Goal: Task Accomplishment & Management: Complete application form

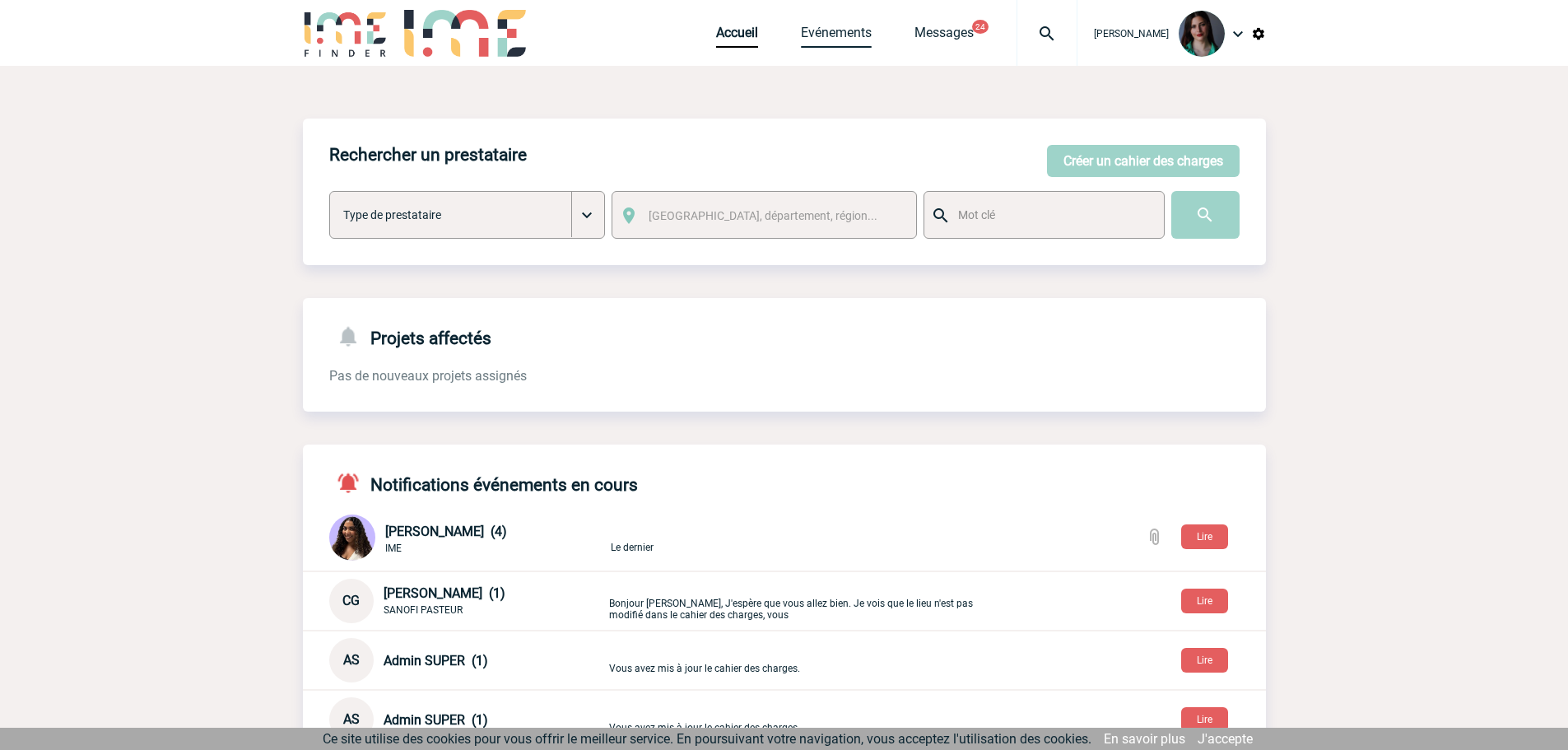
click at [819, 32] on link "Evénements" at bounding box center [836, 36] width 71 height 23
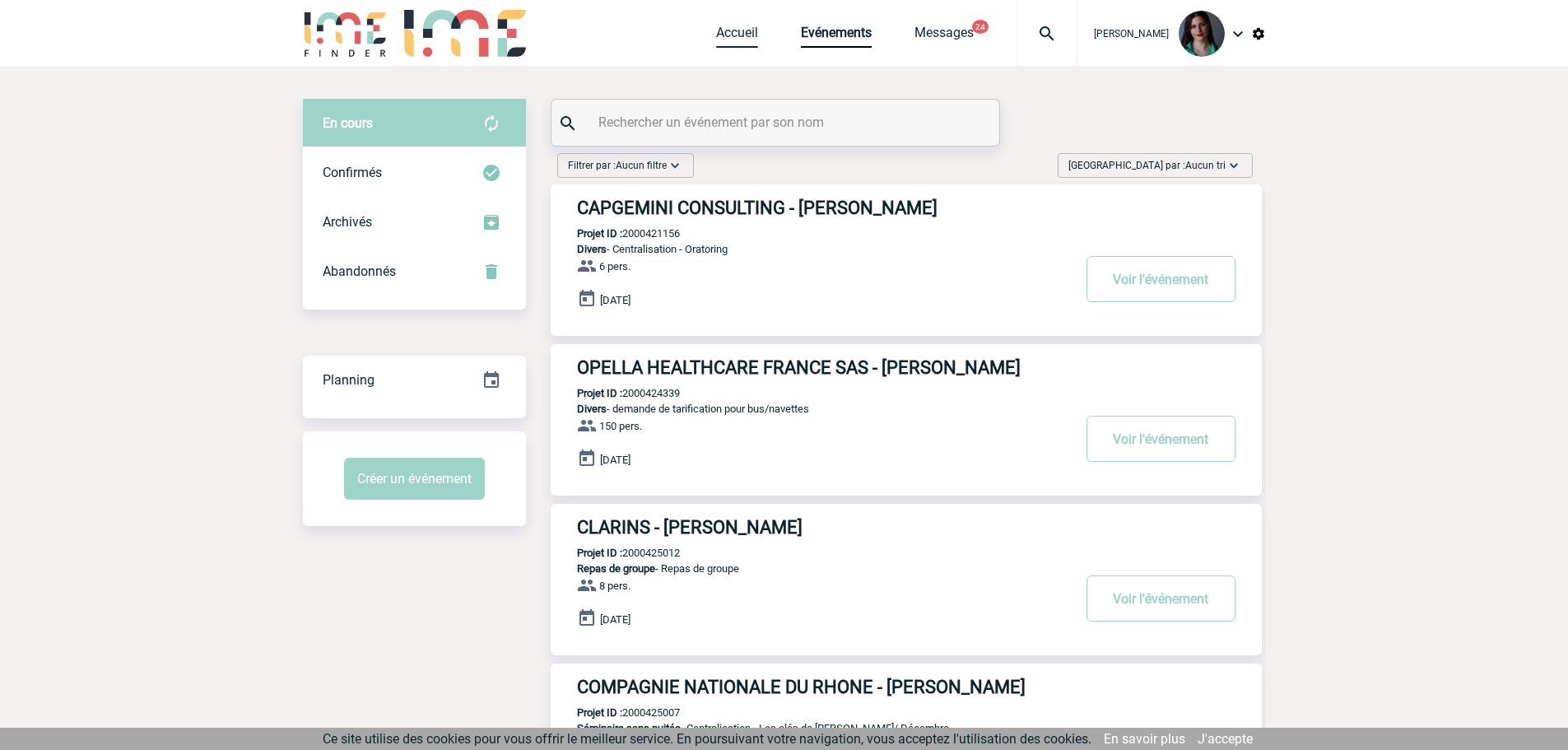
click at [742, 36] on link "Accueil" at bounding box center [737, 36] width 42 height 23
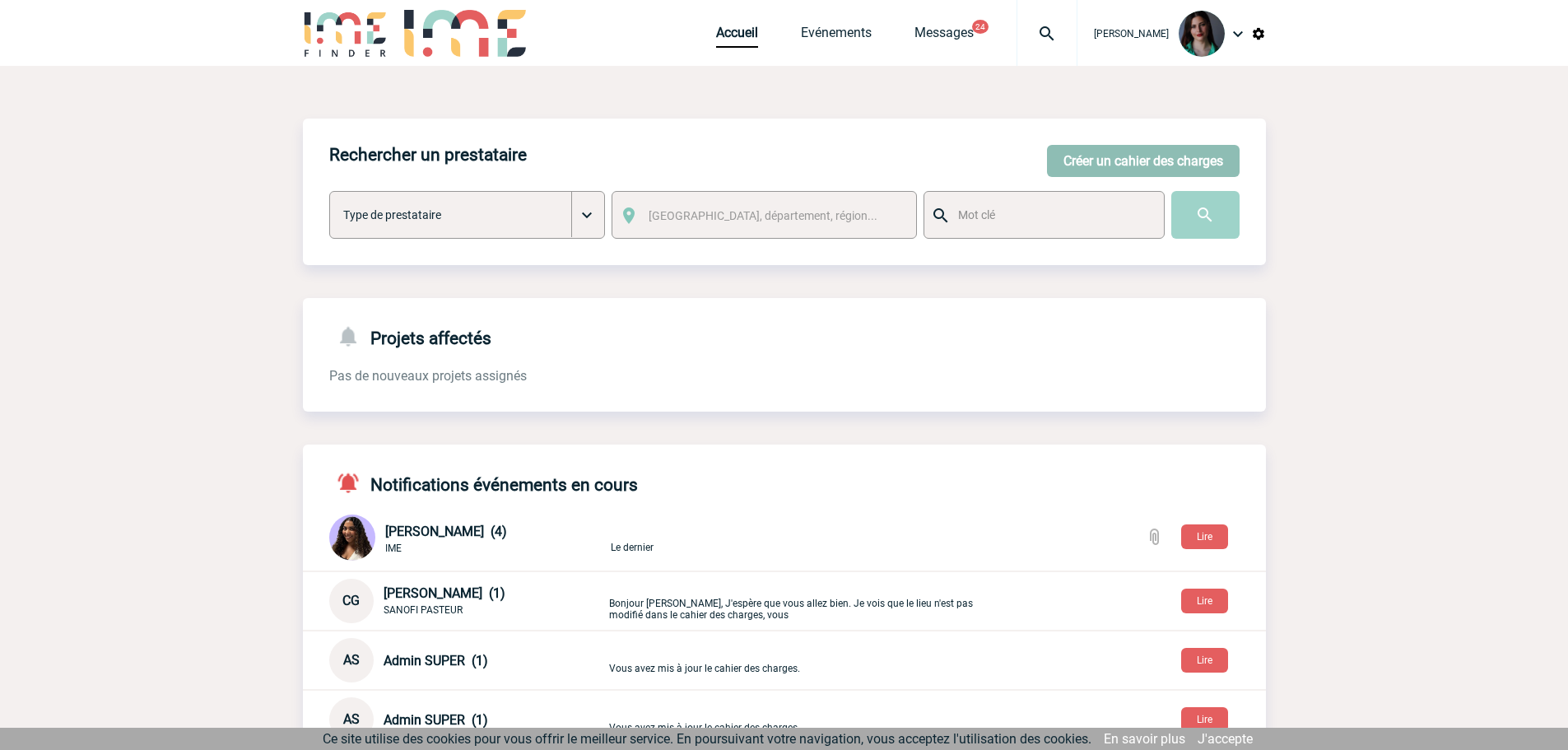
click at [1162, 163] on button "Créer un cahier des charges" at bounding box center [1144, 161] width 193 height 32
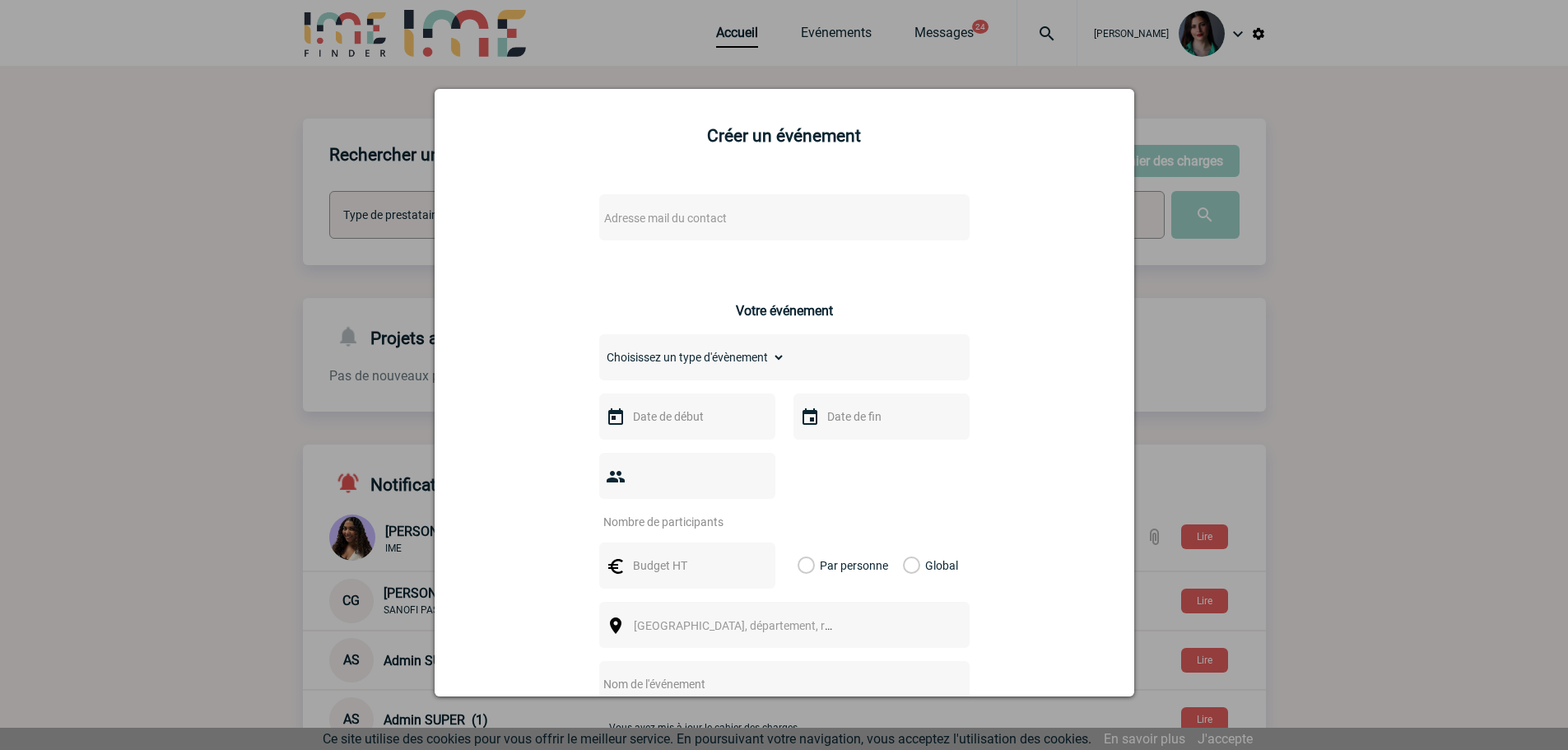
drag, startPoint x: 1330, startPoint y: 145, endPoint x: 1567, endPoint y: 163, distance: 237.7
click at [1330, 144] on div at bounding box center [784, 375] width 1568 height 750
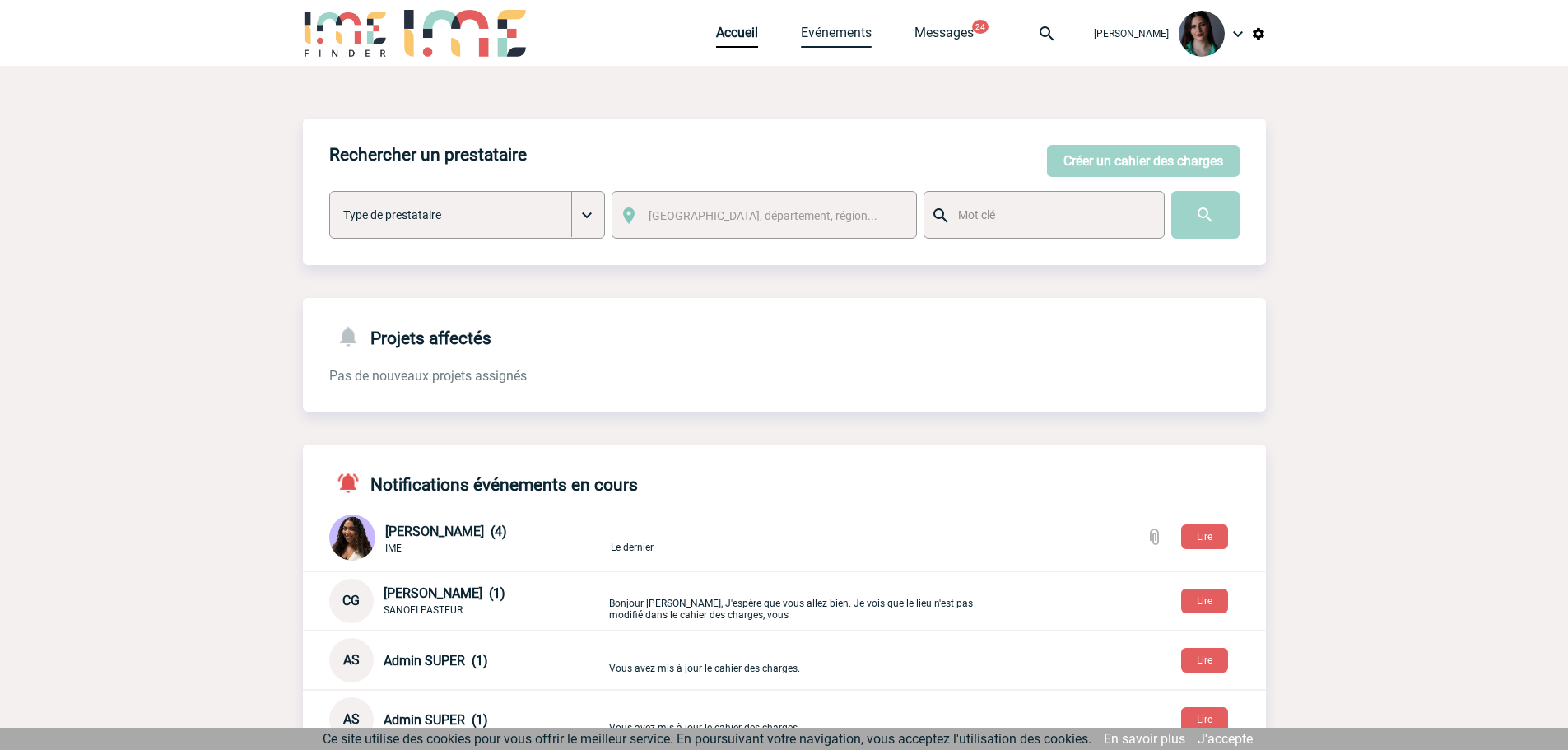
click at [835, 35] on link "Evénements" at bounding box center [836, 36] width 71 height 23
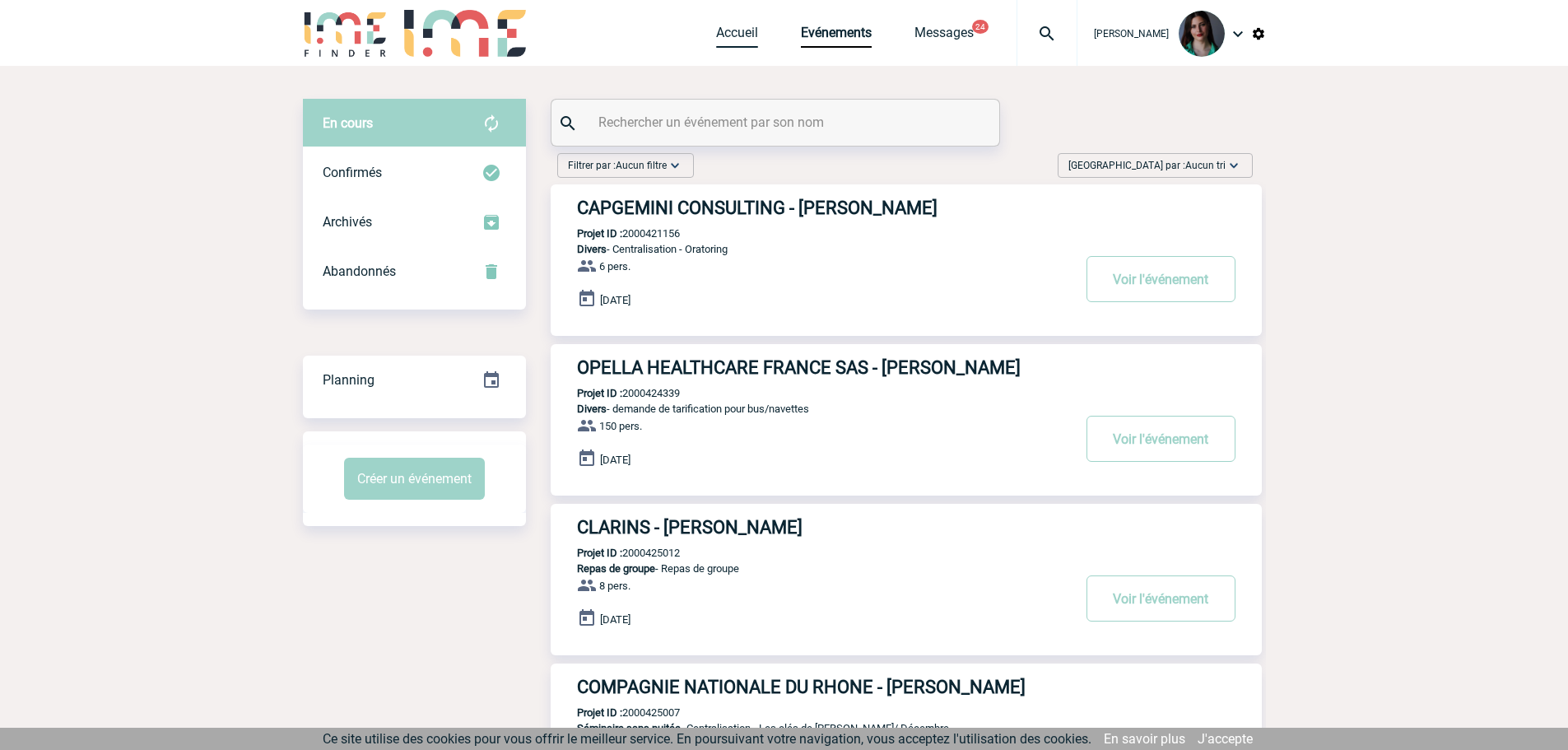
click at [743, 37] on link "Accueil" at bounding box center [737, 36] width 42 height 23
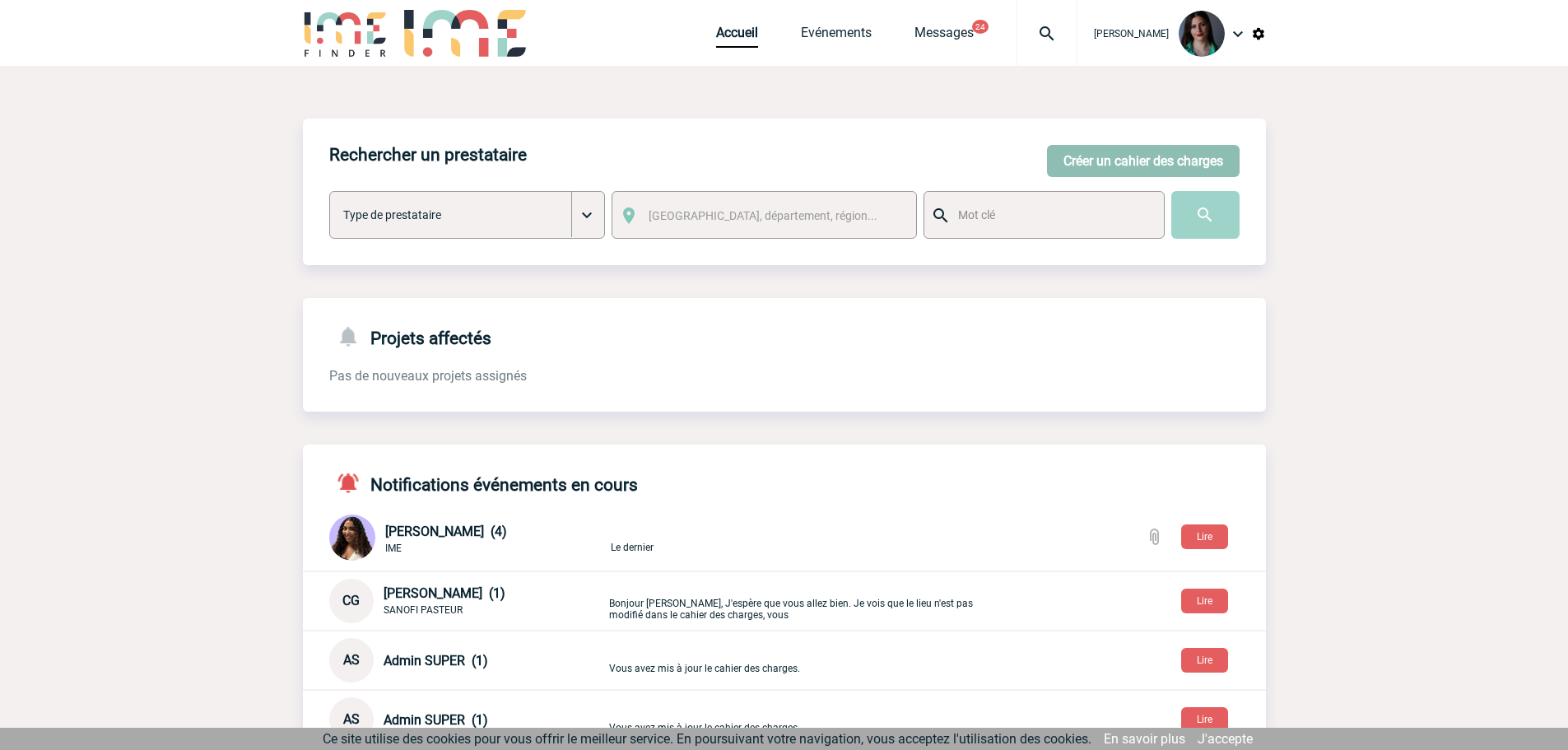
click at [1119, 158] on button "Créer un cahier des charges" at bounding box center [1144, 161] width 193 height 32
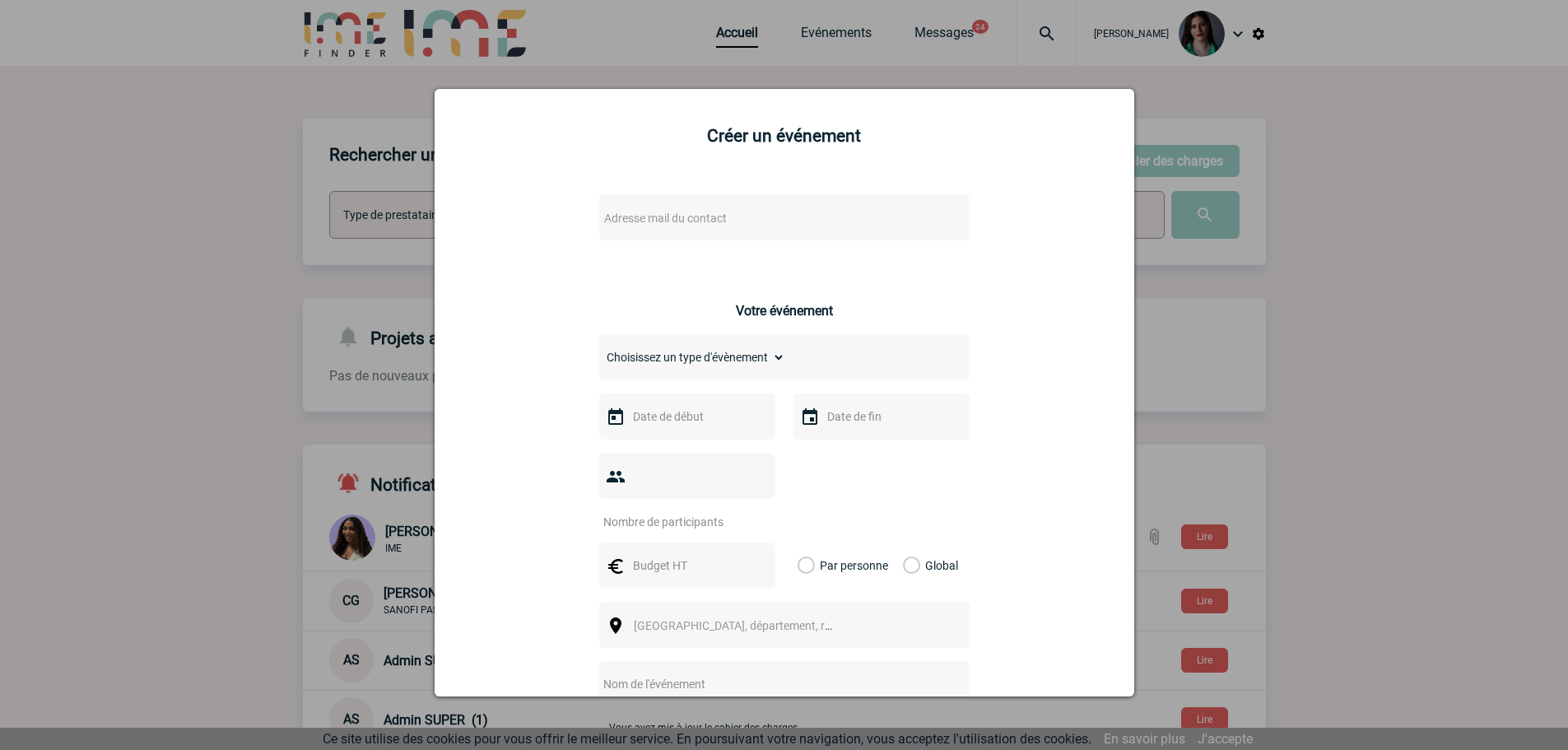
click at [703, 223] on span "Adresse mail du contact" at bounding box center [666, 218] width 123 height 13
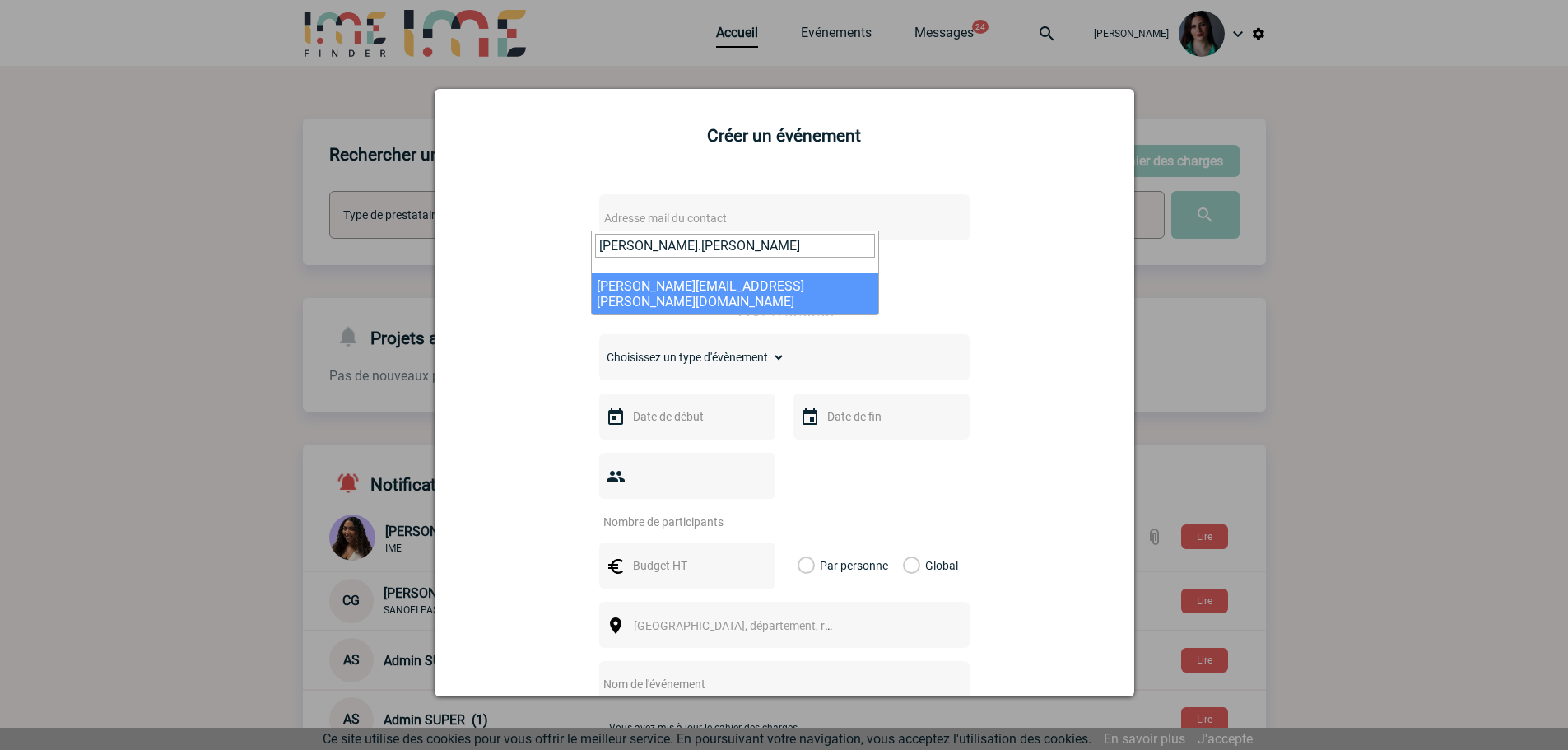
type input "[PERSON_NAME].[PERSON_NAME]"
select select "132840"
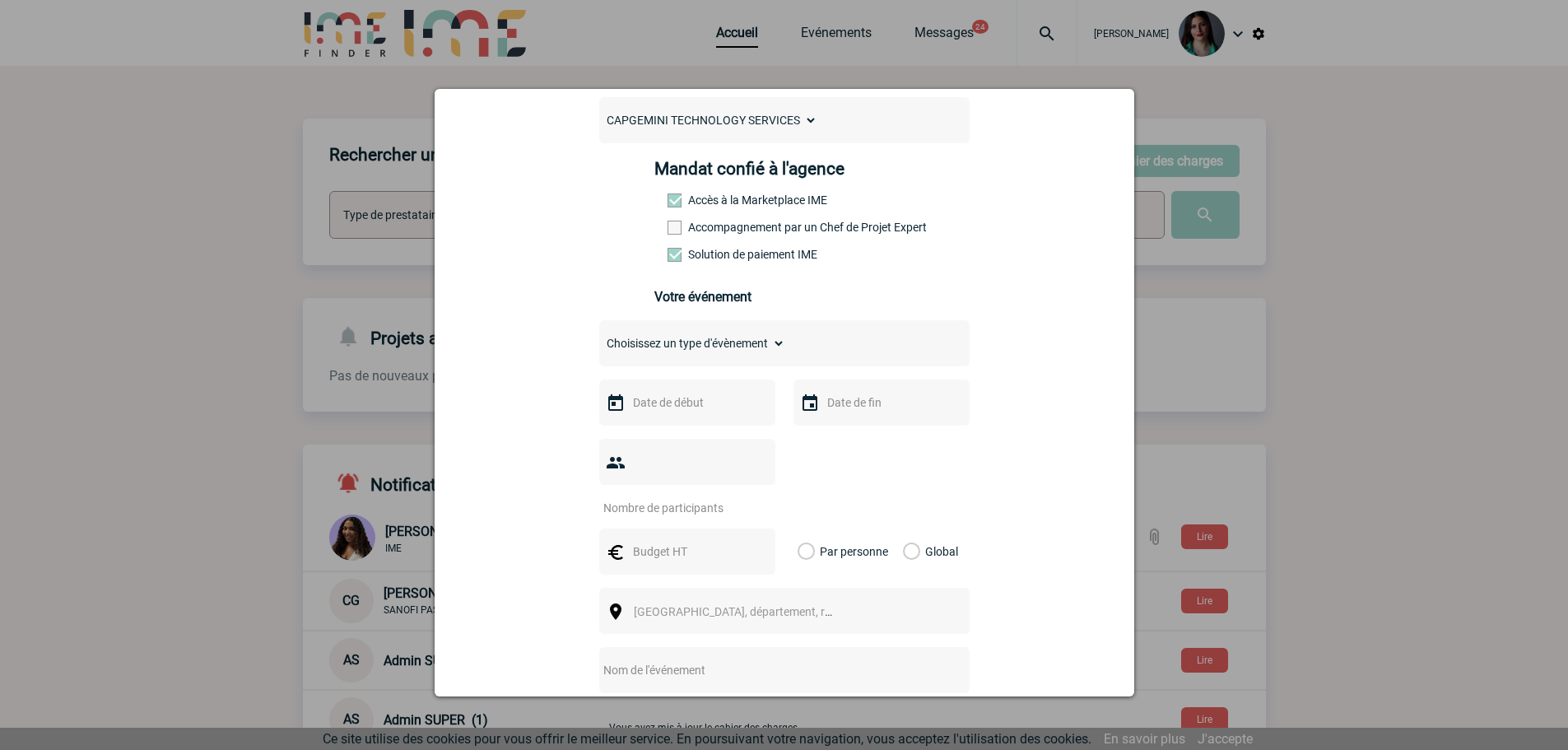
scroll to position [247, 0]
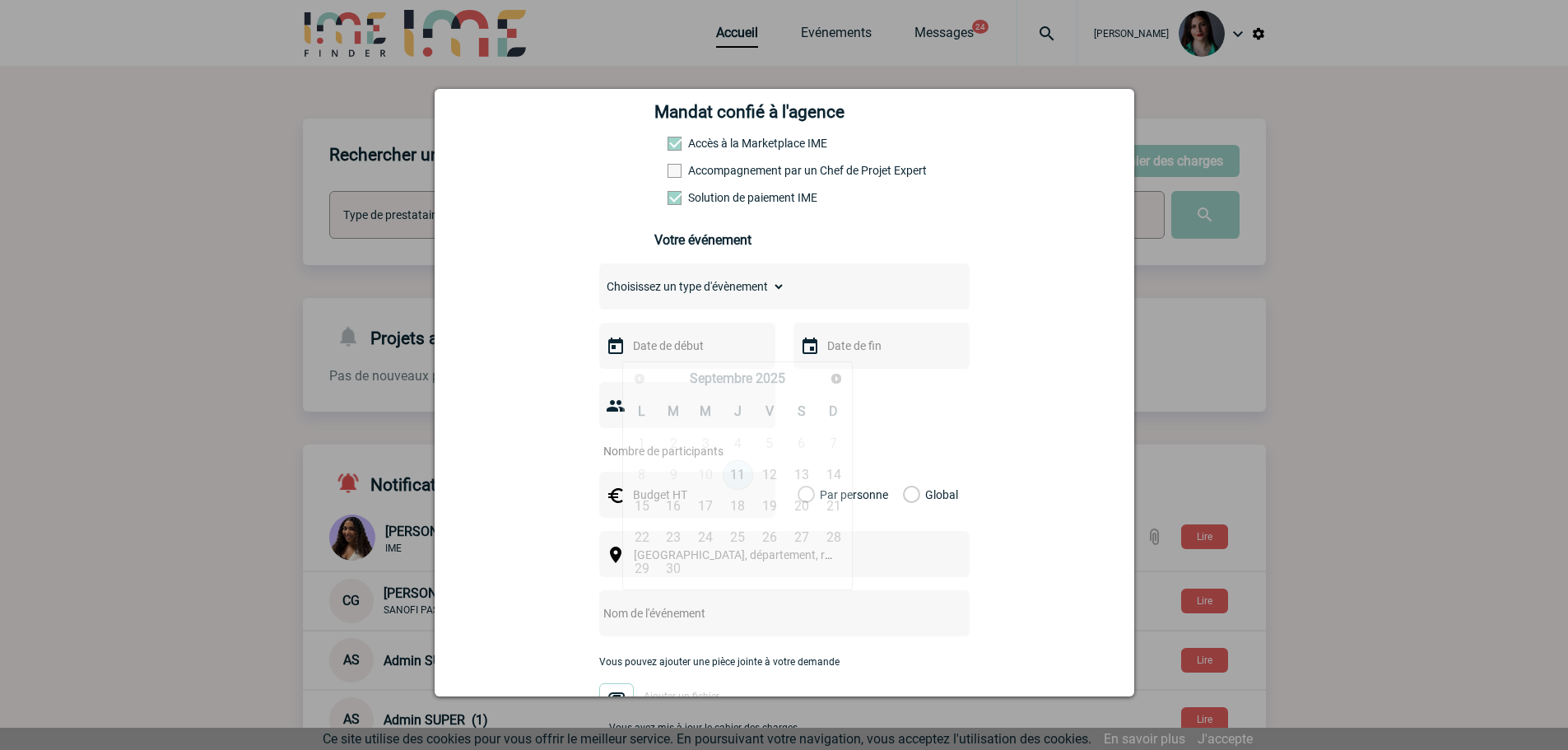
click at [658, 349] on input "text" at bounding box center [685, 346] width 114 height 21
click at [745, 505] on link "18" at bounding box center [738, 506] width 31 height 30
type input "[DATE]"
click at [848, 357] on input "text" at bounding box center [879, 346] width 114 height 21
click at [936, 505] on link "18" at bounding box center [932, 506] width 31 height 30
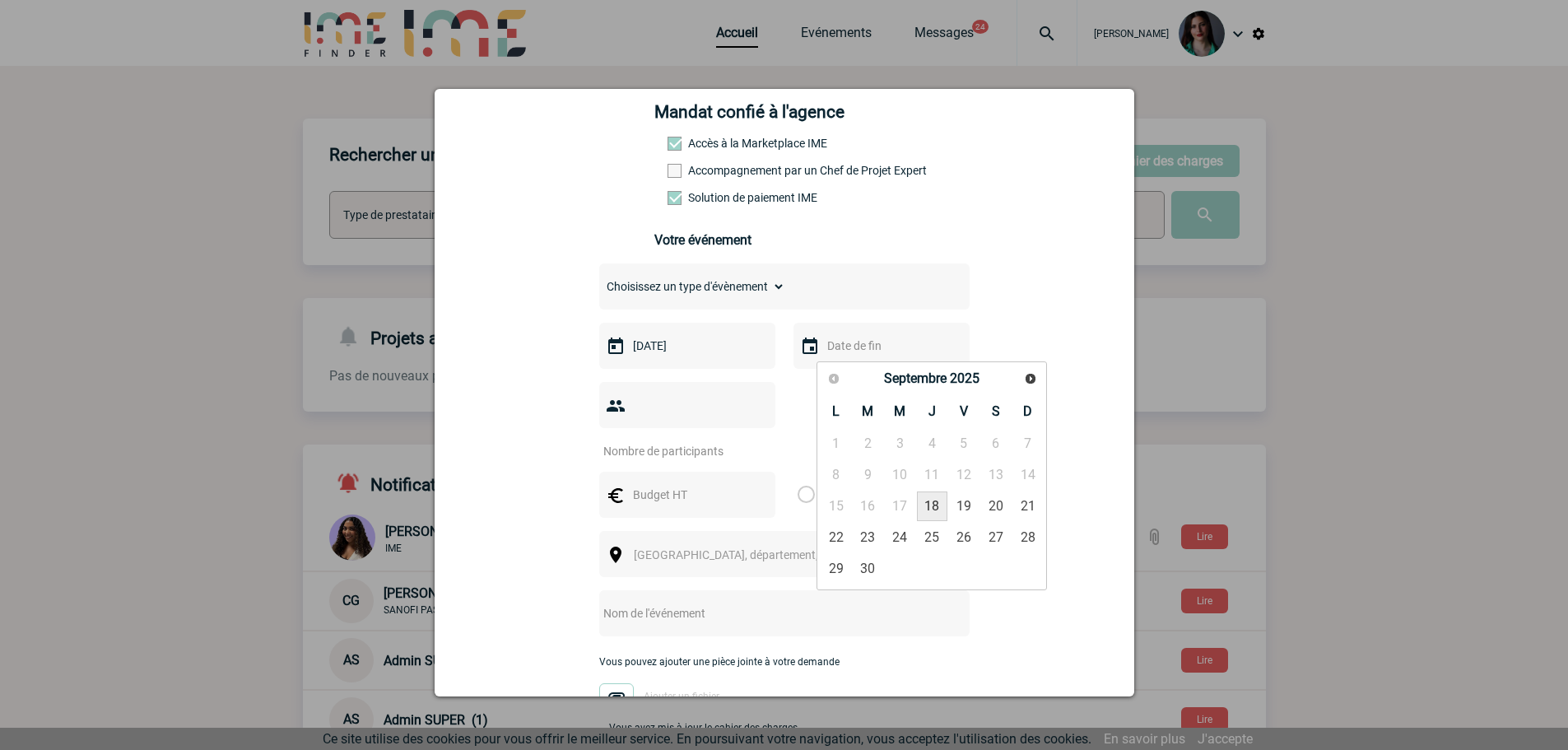
type input "[DATE]"
click at [700, 440] on input "number" at bounding box center [676, 451] width 154 height 21
click at [694, 484] on input "text" at bounding box center [685, 494] width 114 height 21
type input "1408"
click at [906, 472] on label "Global" at bounding box center [908, 495] width 11 height 46
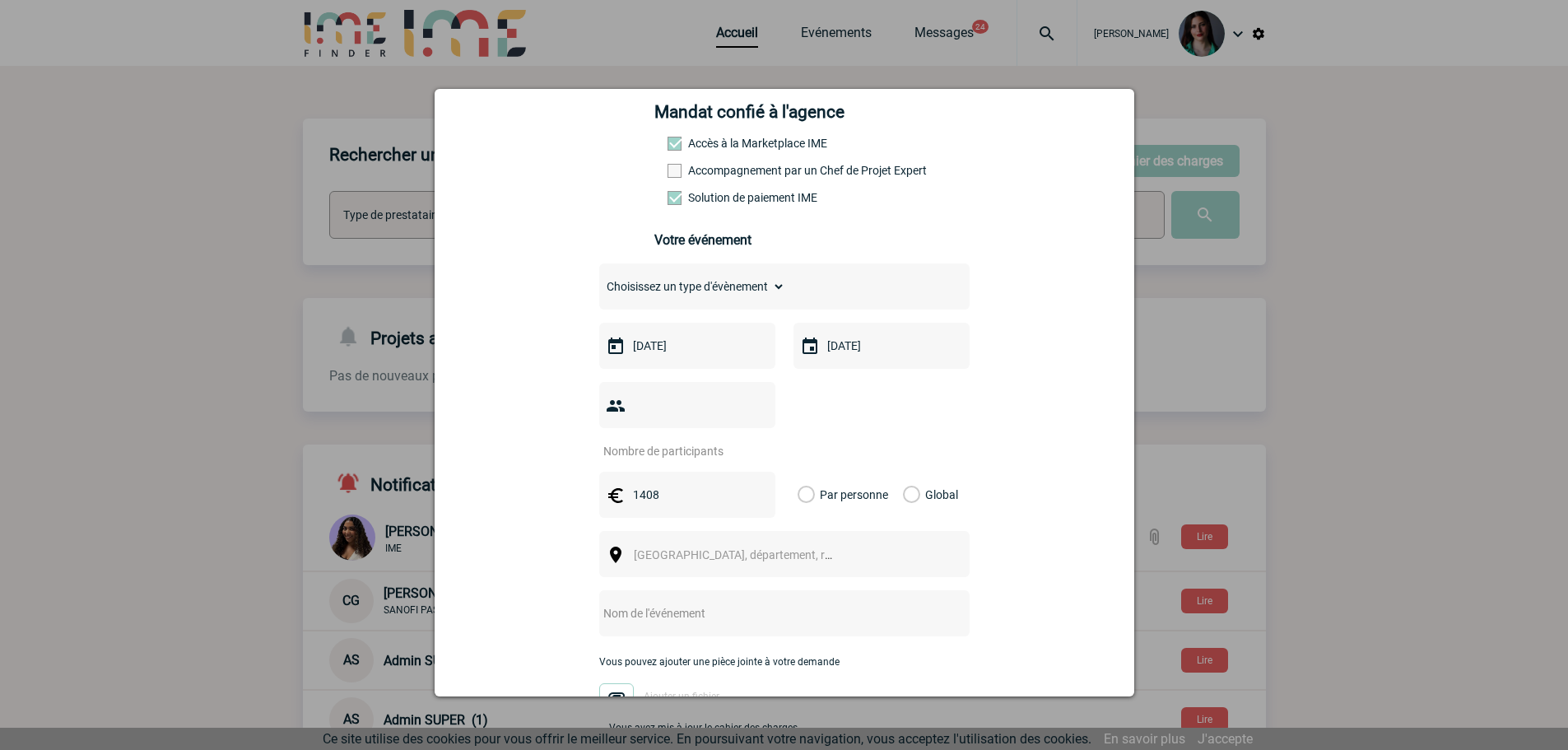
click at [0, 0] on input "Global" at bounding box center [0, 0] width 0 height 0
click at [680, 440] on input "number" at bounding box center [676, 451] width 154 height 21
type input "30"
click at [890, 534] on div "[GEOGRAPHIC_DATA], département, région..." at bounding box center [784, 554] width 370 height 46
click at [715, 602] on input "text" at bounding box center [762, 613] width 327 height 21
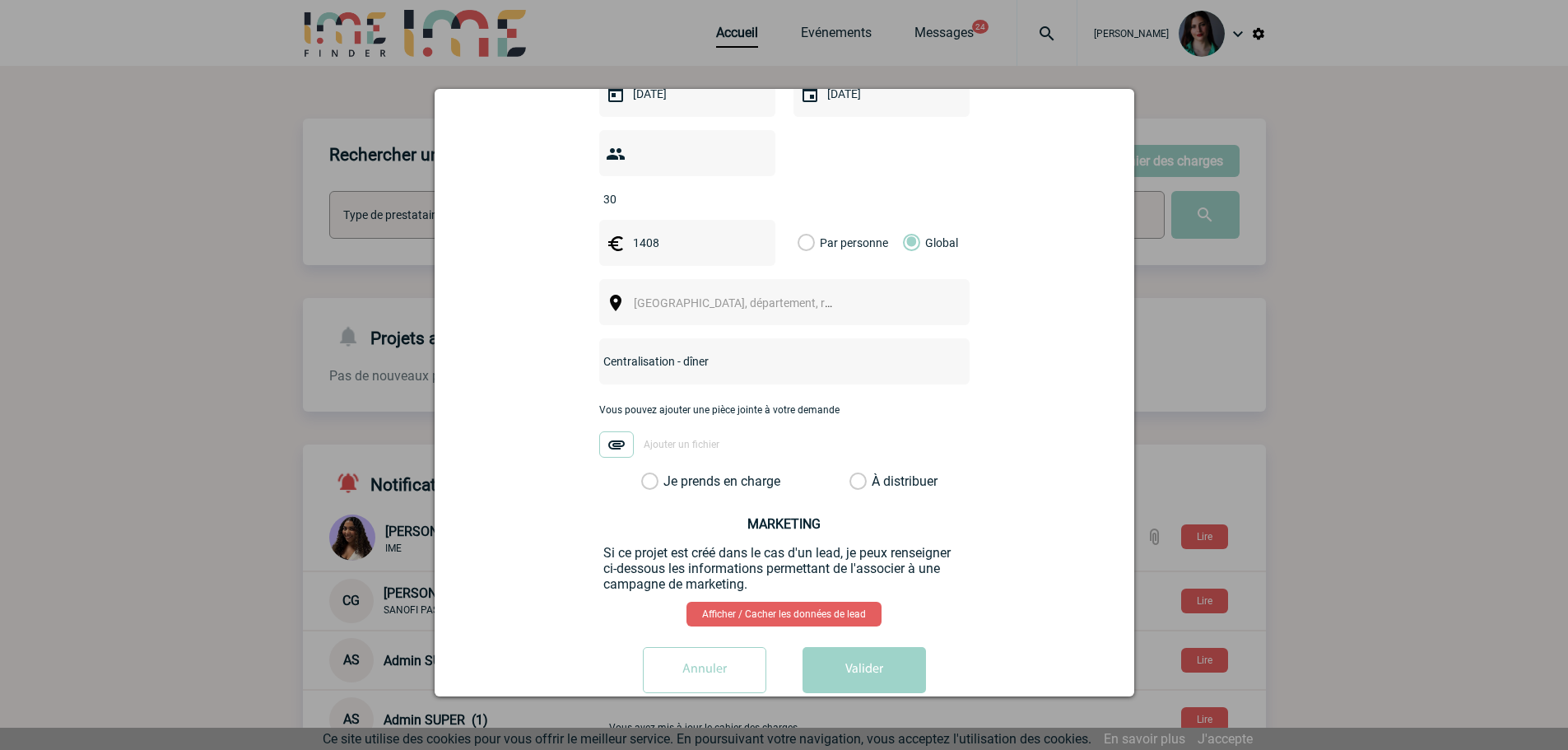
scroll to position [506, 0]
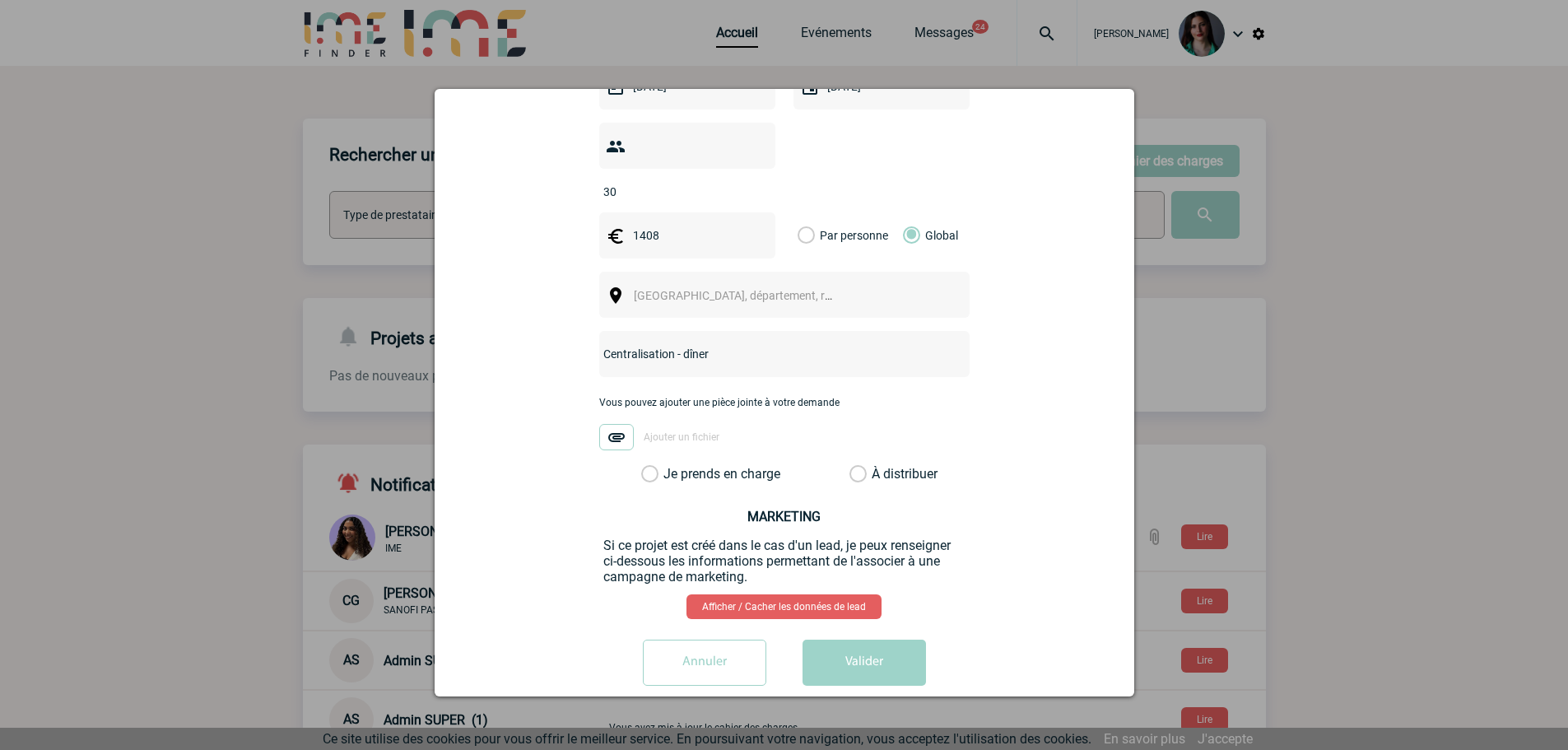
type input "Centralisation - dîner"
click at [644, 466] on label "Je prends en charge" at bounding box center [655, 474] width 28 height 16
click at [0, 0] on input "Je prends en charge" at bounding box center [0, 0] width 0 height 0
click at [864, 639] on button "Valider" at bounding box center [864, 662] width 124 height 46
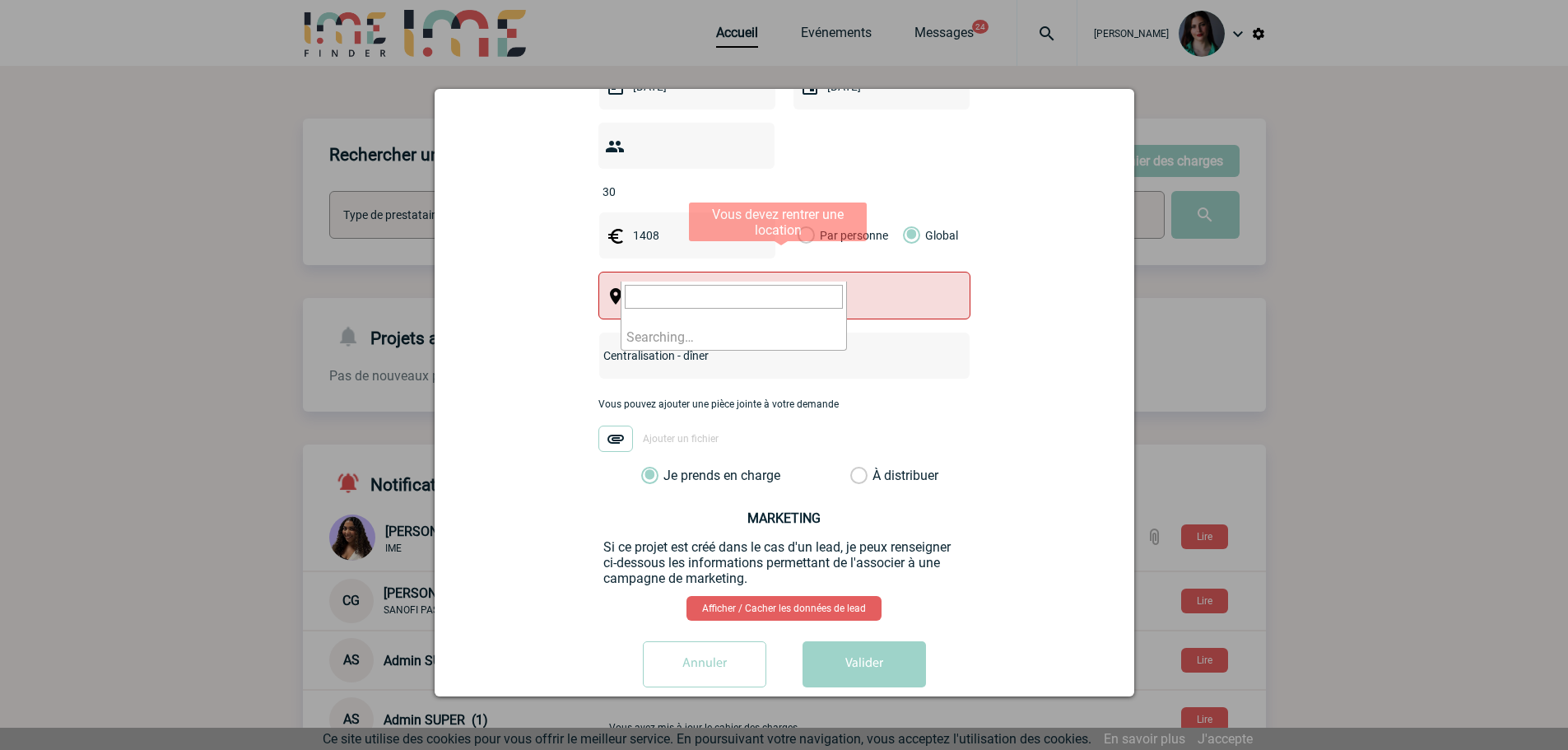
click at [668, 289] on span "[GEOGRAPHIC_DATA], département, région..." at bounding box center [749, 295] width 229 height 13
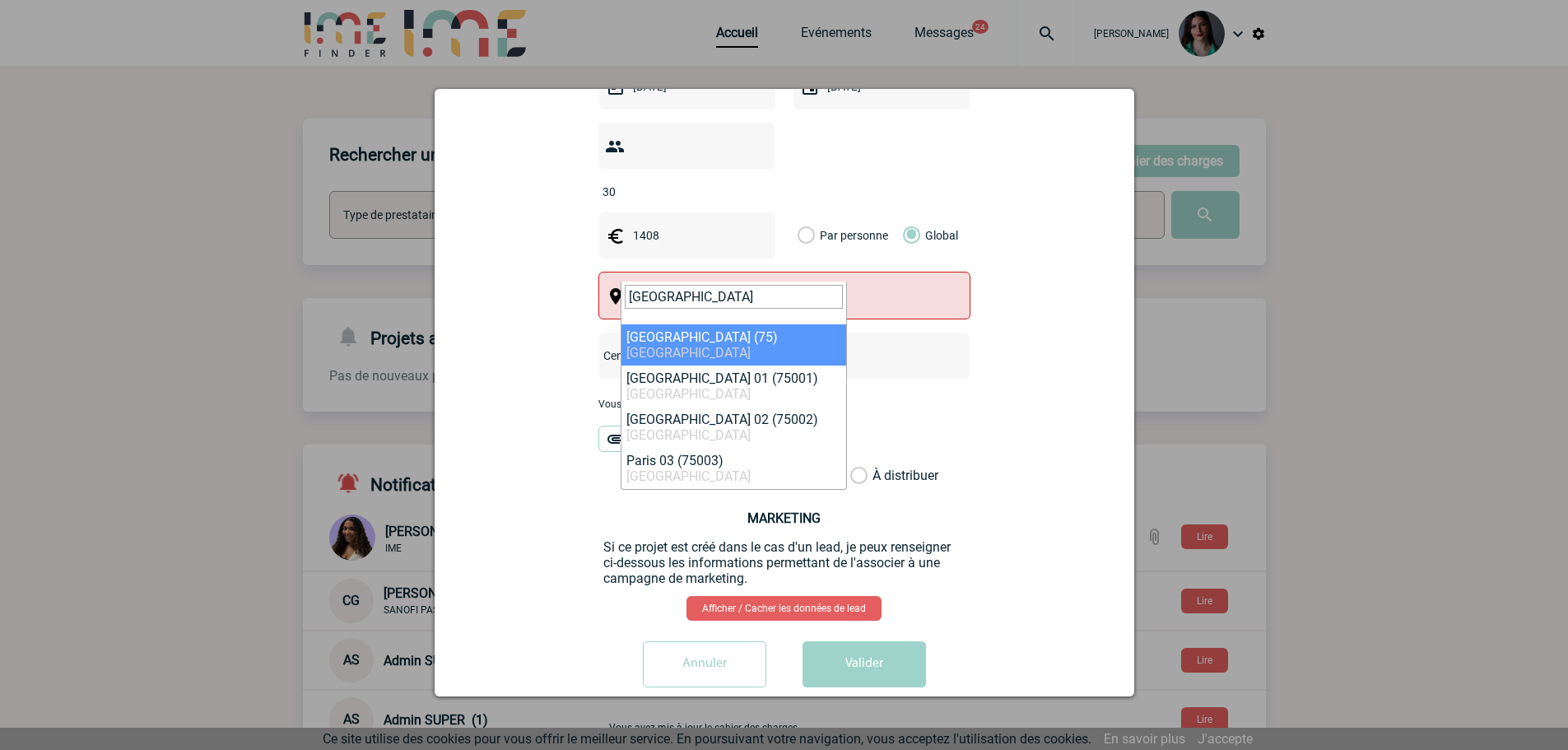
type input "[GEOGRAPHIC_DATA]"
select select "3"
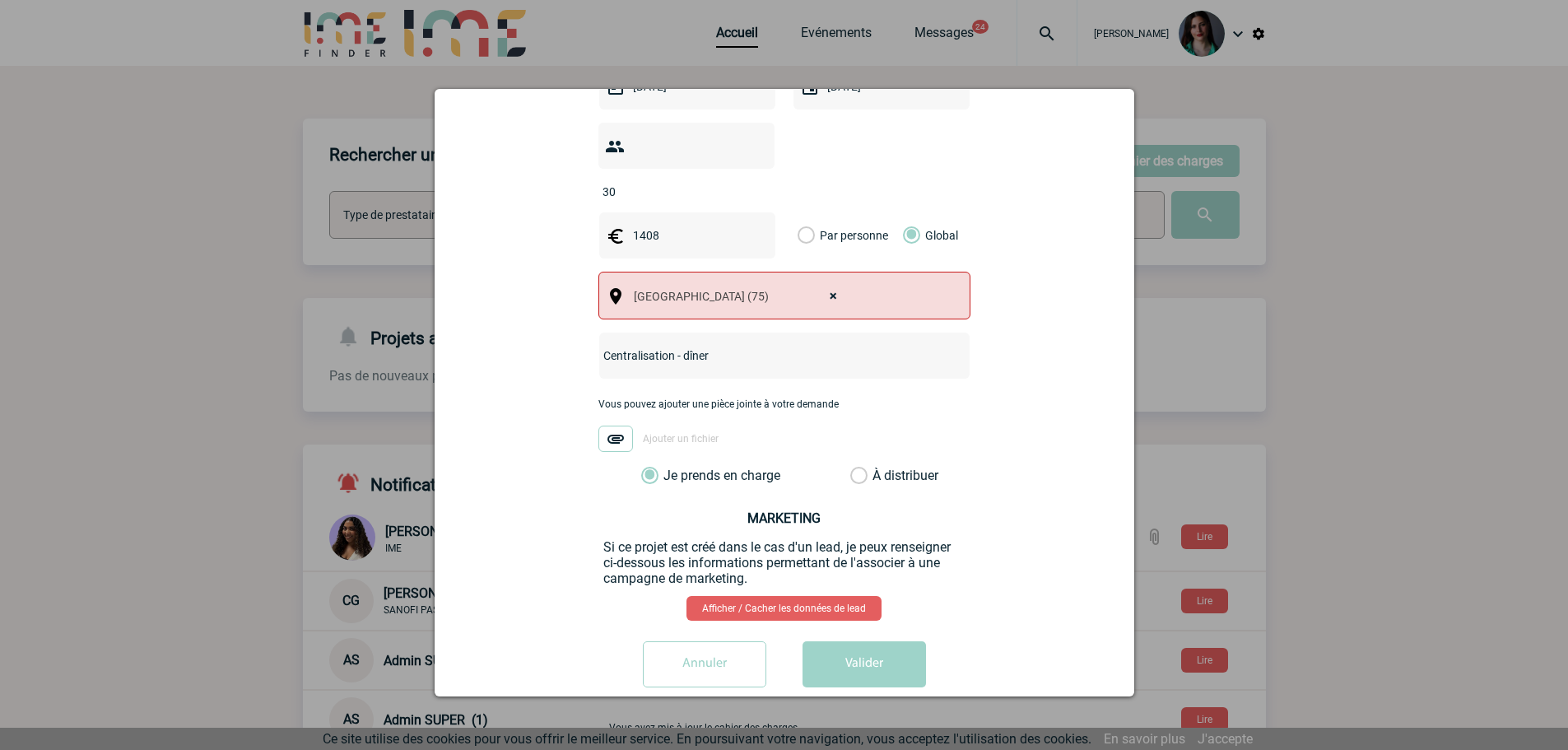
click at [845, 641] on button "Valider" at bounding box center [864, 664] width 124 height 46
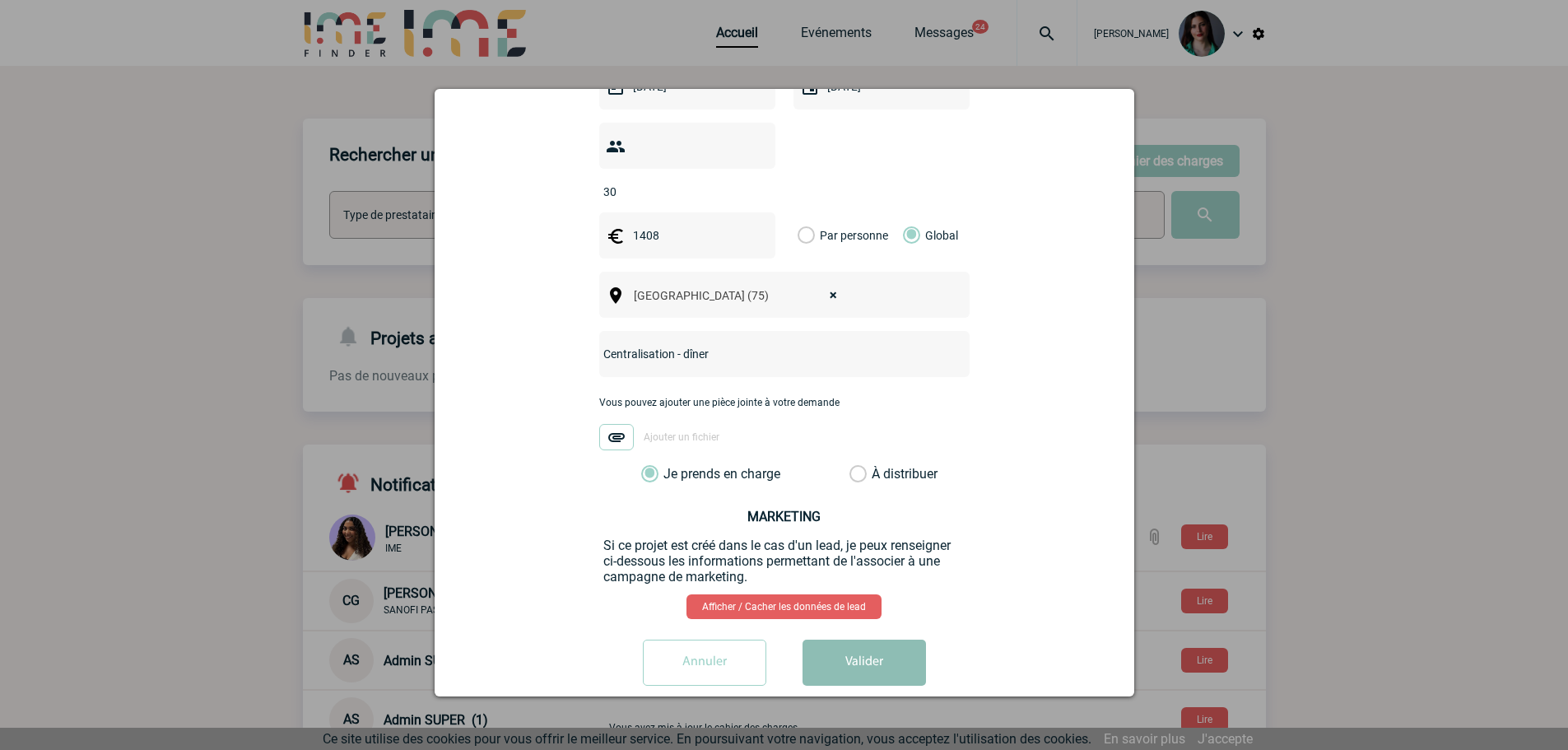
click at [843, 642] on button "Valider" at bounding box center [864, 662] width 124 height 46
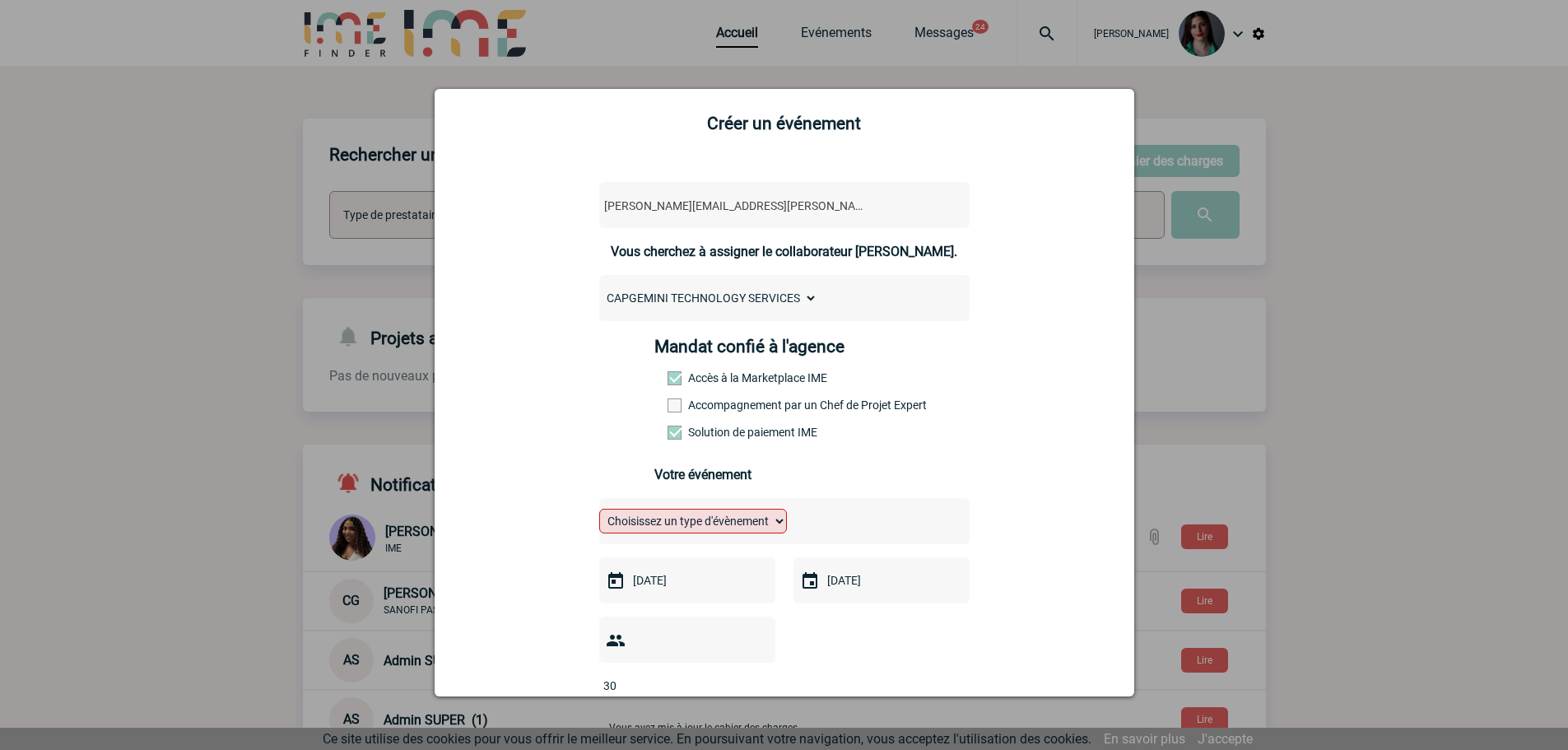
scroll to position [0, 0]
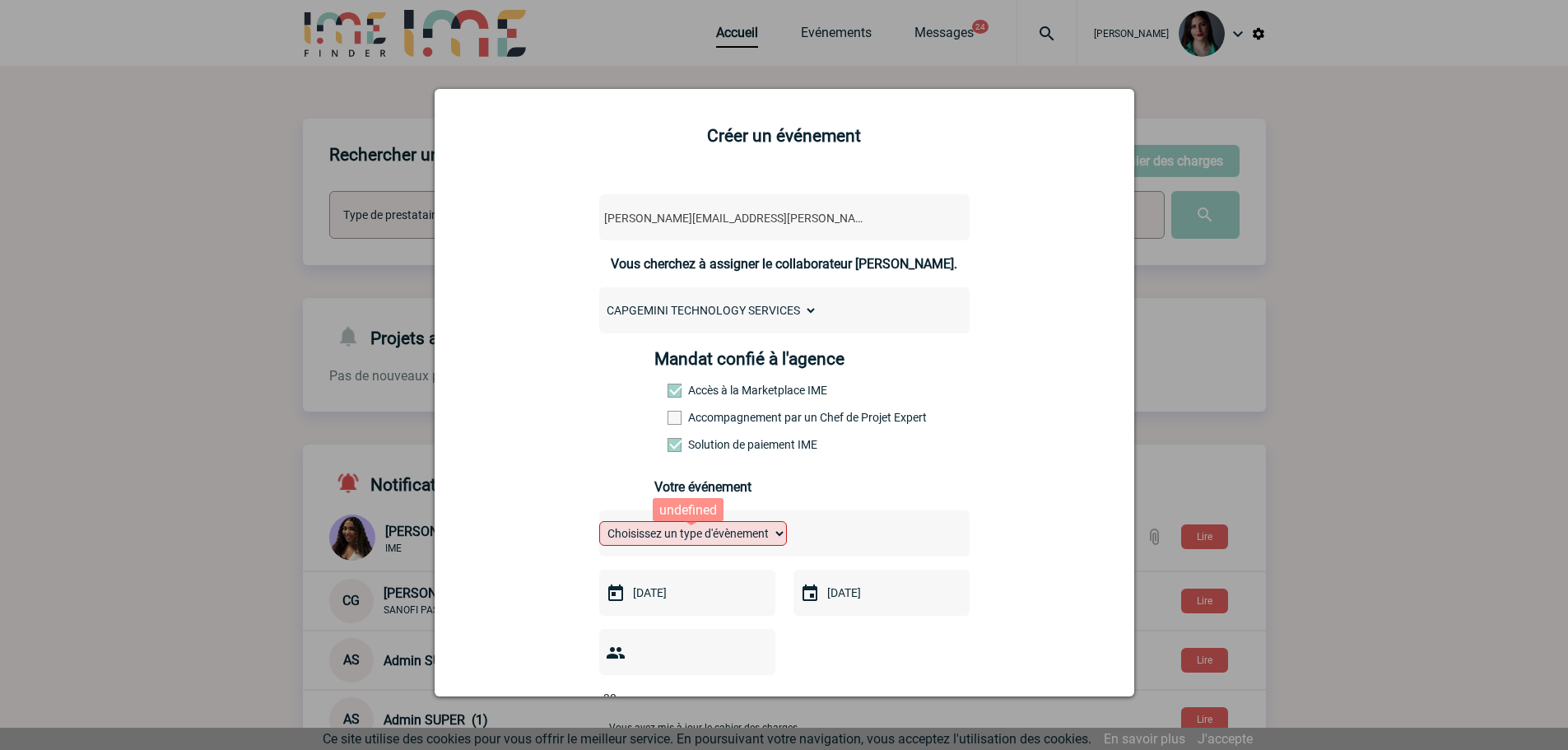
click at [767, 531] on select "Choisissez un type d'évènement Séminaire avec nuitée Séminaire sans nuitée Repa…" at bounding box center [693, 533] width 188 height 25
select select "3"
click at [599, 525] on select "Choisissez un type d'évènement Séminaire avec nuitée Séminaire sans nuitée Repa…" at bounding box center [693, 533] width 188 height 25
click at [743, 578] on label "Diner" at bounding box center [781, 577] width 95 height 15
click at [0, 0] on input "Diner" at bounding box center [0, 0] width 0 height 0
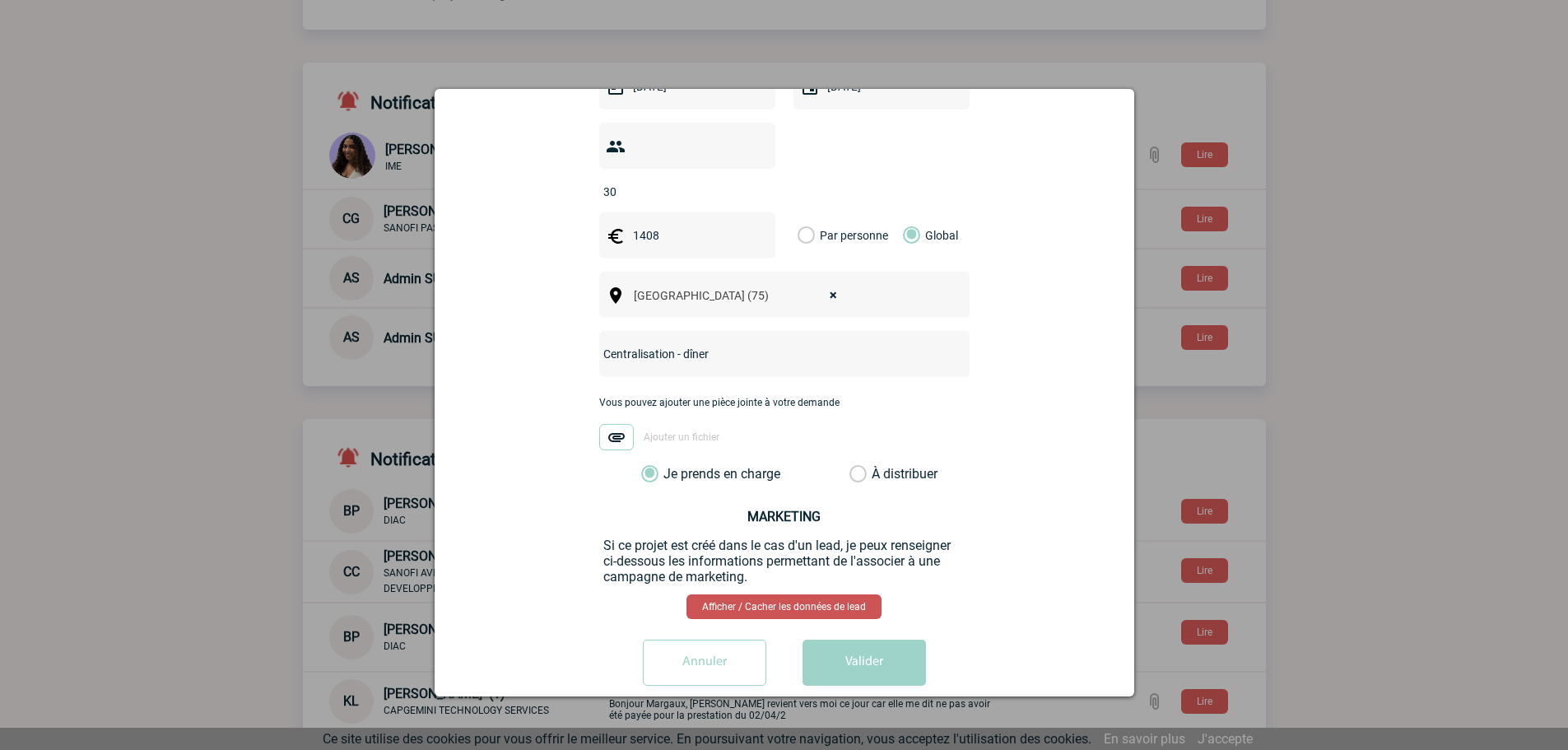
scroll to position [437, 0]
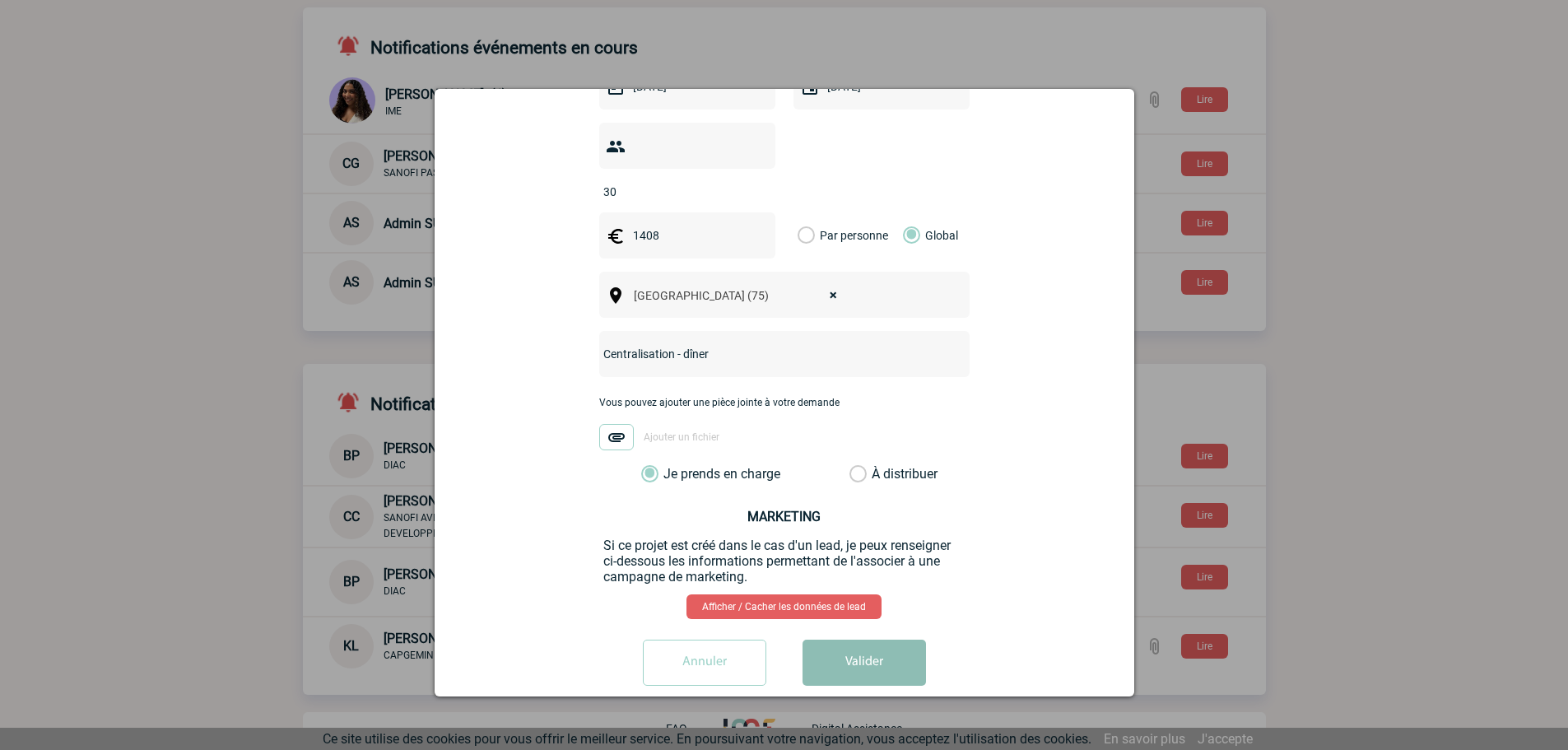
click at [851, 648] on button "Valider" at bounding box center [864, 662] width 124 height 46
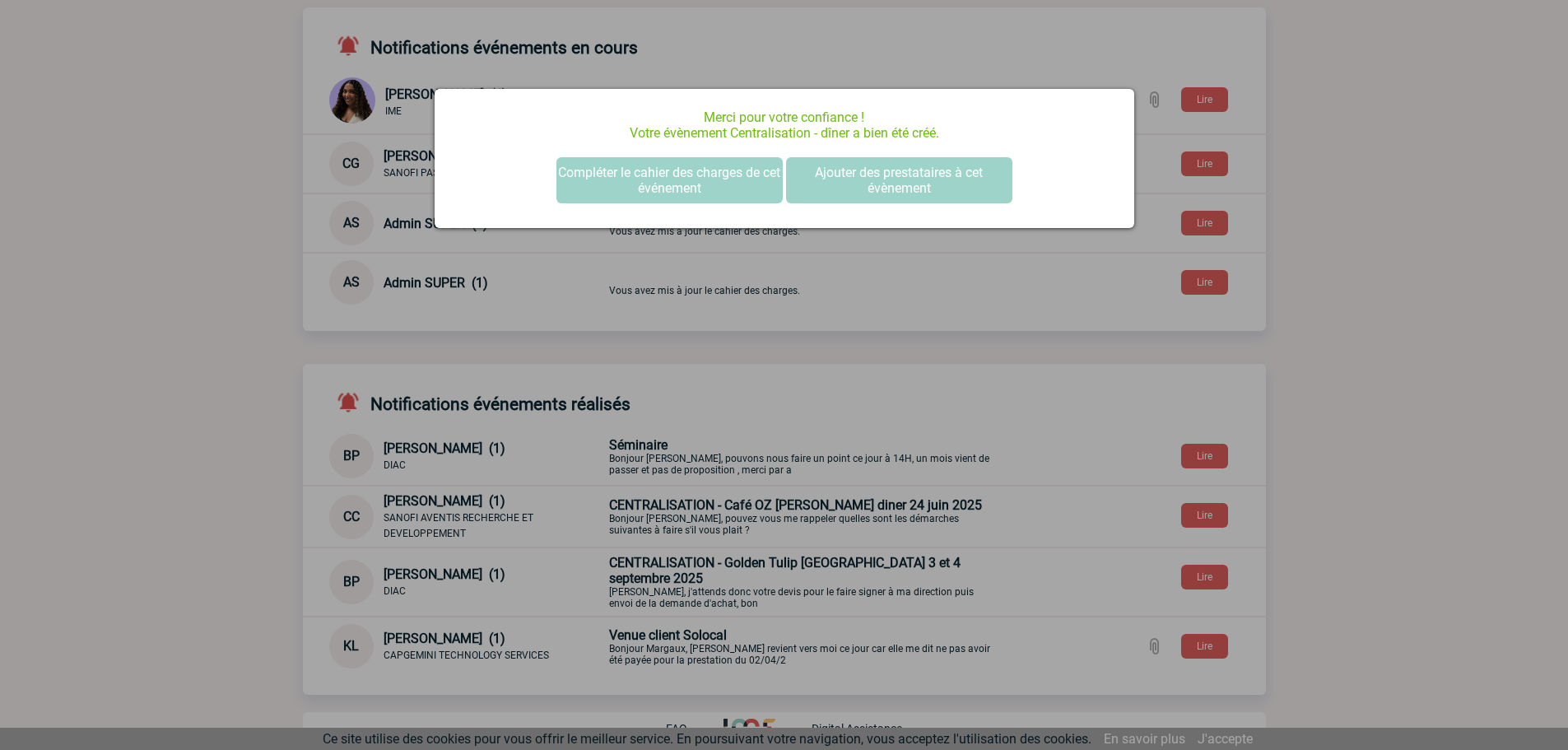
click at [1394, 336] on div at bounding box center [784, 375] width 1568 height 750
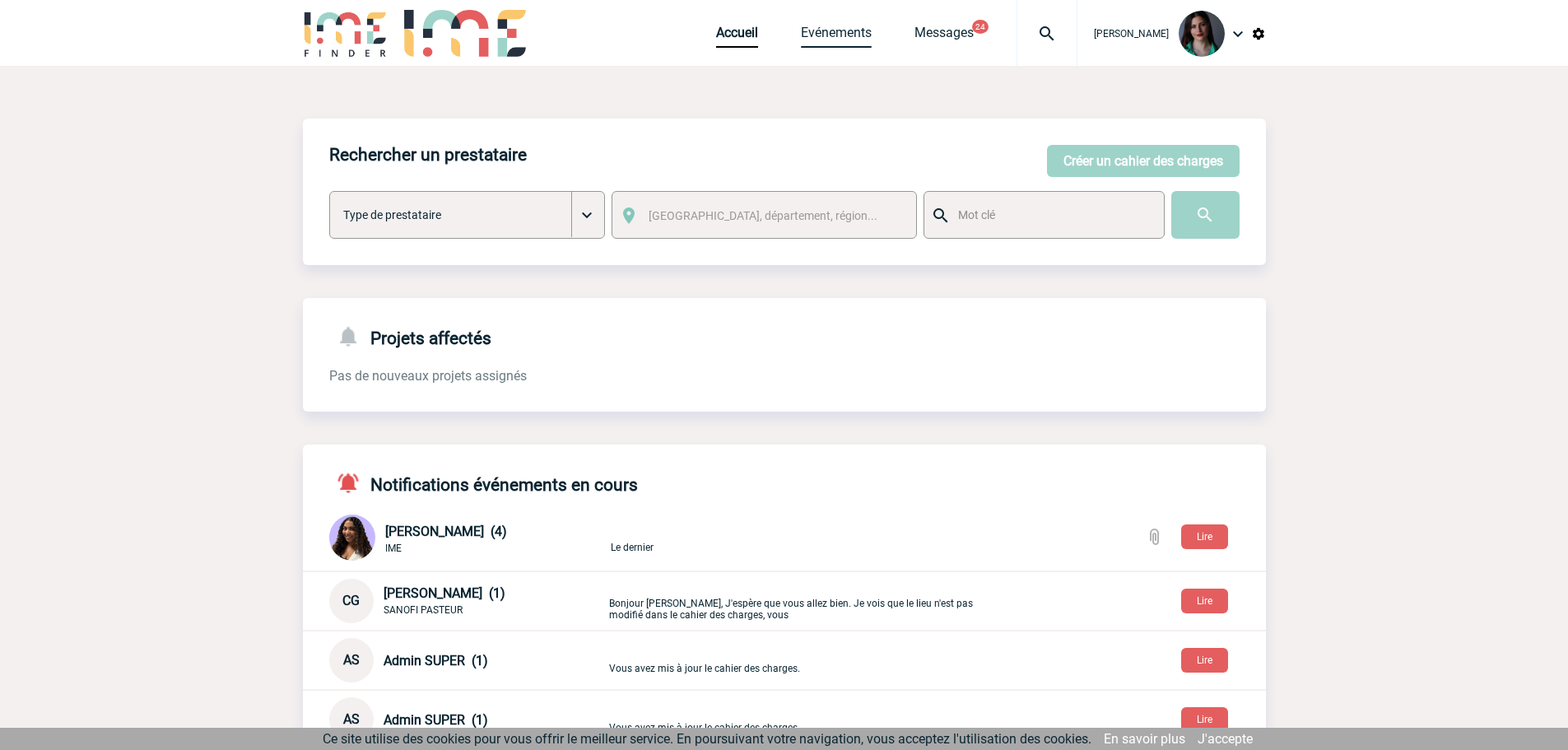
click at [822, 40] on link "Evénements" at bounding box center [836, 36] width 71 height 23
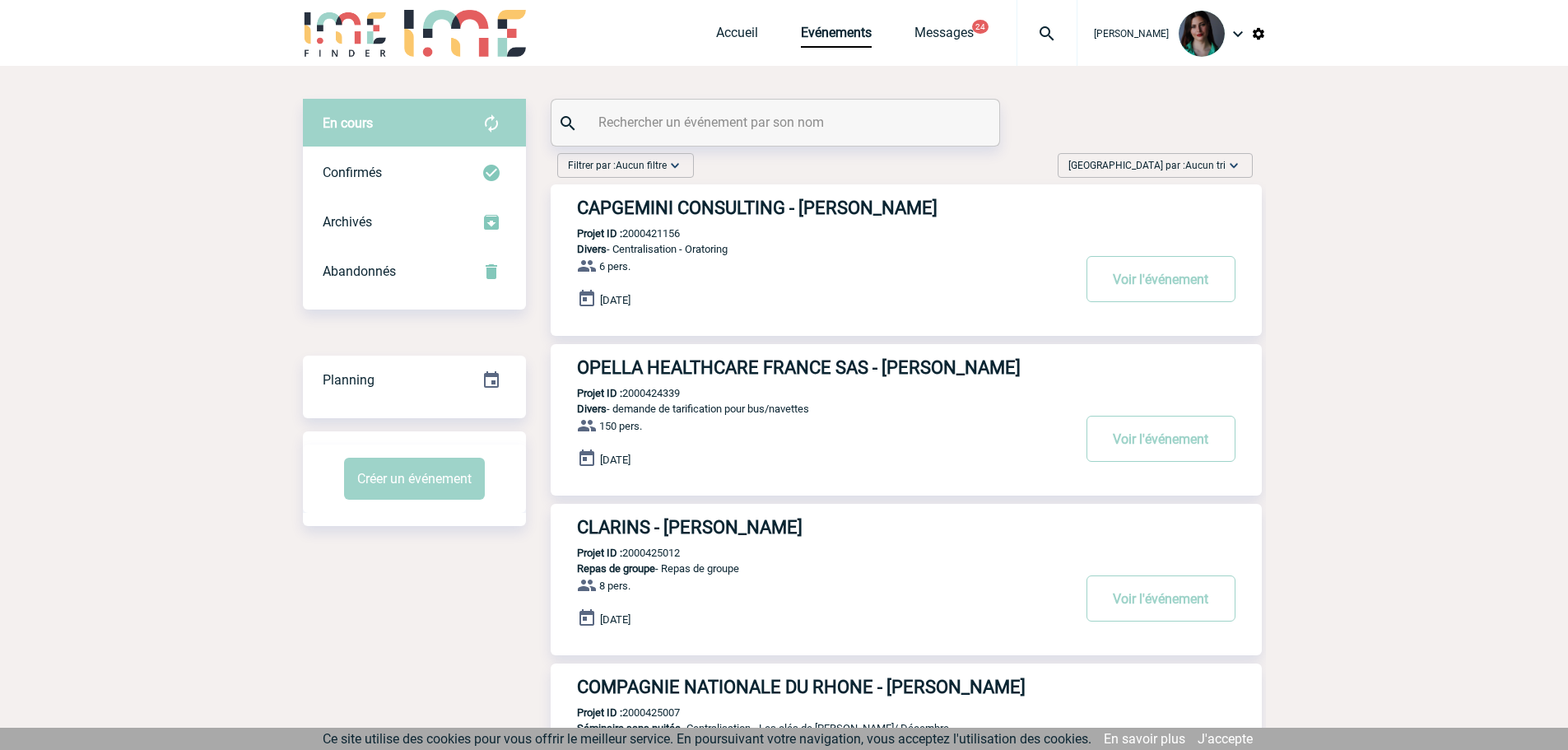
click at [1207, 160] on span "Aucun tri" at bounding box center [1205, 166] width 40 height 12
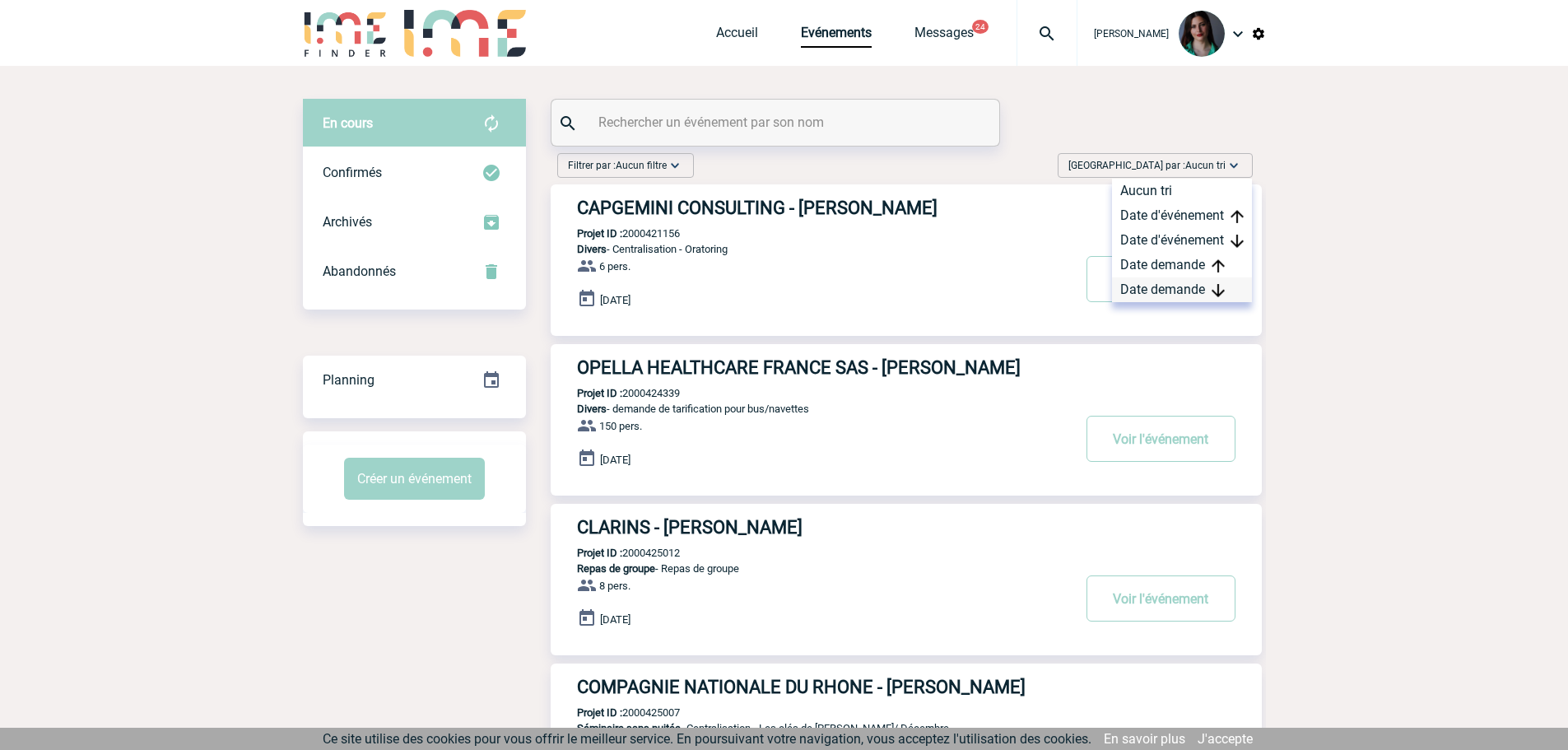
click at [1172, 290] on div "Date demande" at bounding box center [1182, 289] width 140 height 25
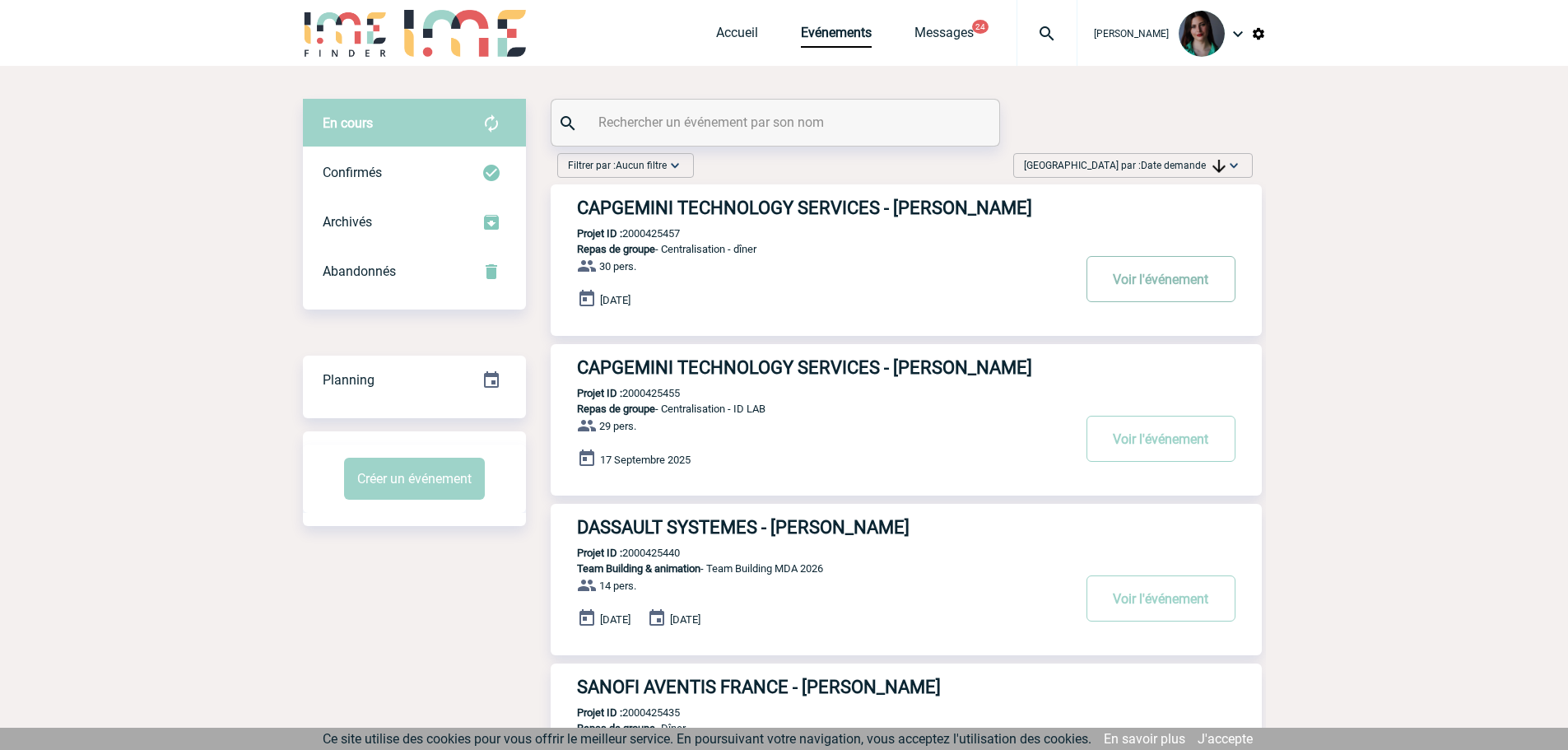
click at [1163, 301] on button "Voir l'événement" at bounding box center [1161, 279] width 149 height 46
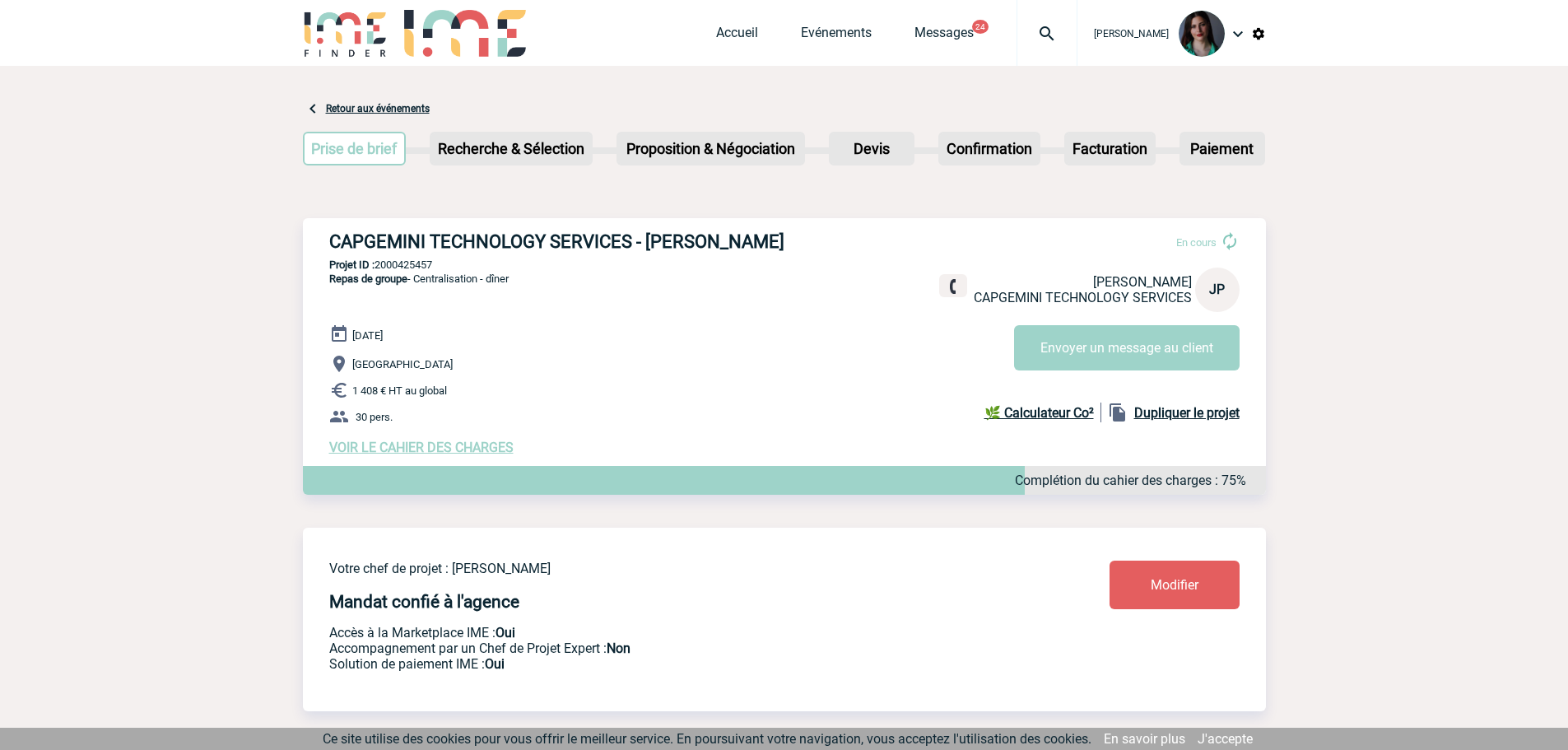
drag, startPoint x: 383, startPoint y: 263, endPoint x: 312, endPoint y: 223, distance: 81.5
click at [312, 223] on div "CAPGEMINI TECHNOLOGY SERVICES - Jean-François PERRIER En cours Jean-François PE…" at bounding box center [784, 343] width 963 height 250
copy h3 "CAPGEMINI TECHNOLOGY SERVICES - Jean-François PERRIER"
drag, startPoint x: 446, startPoint y: 283, endPoint x: 378, endPoint y: 287, distance: 68.1
click at [378, 270] on p "Projet ID : 2000425457" at bounding box center [784, 265] width 963 height 12
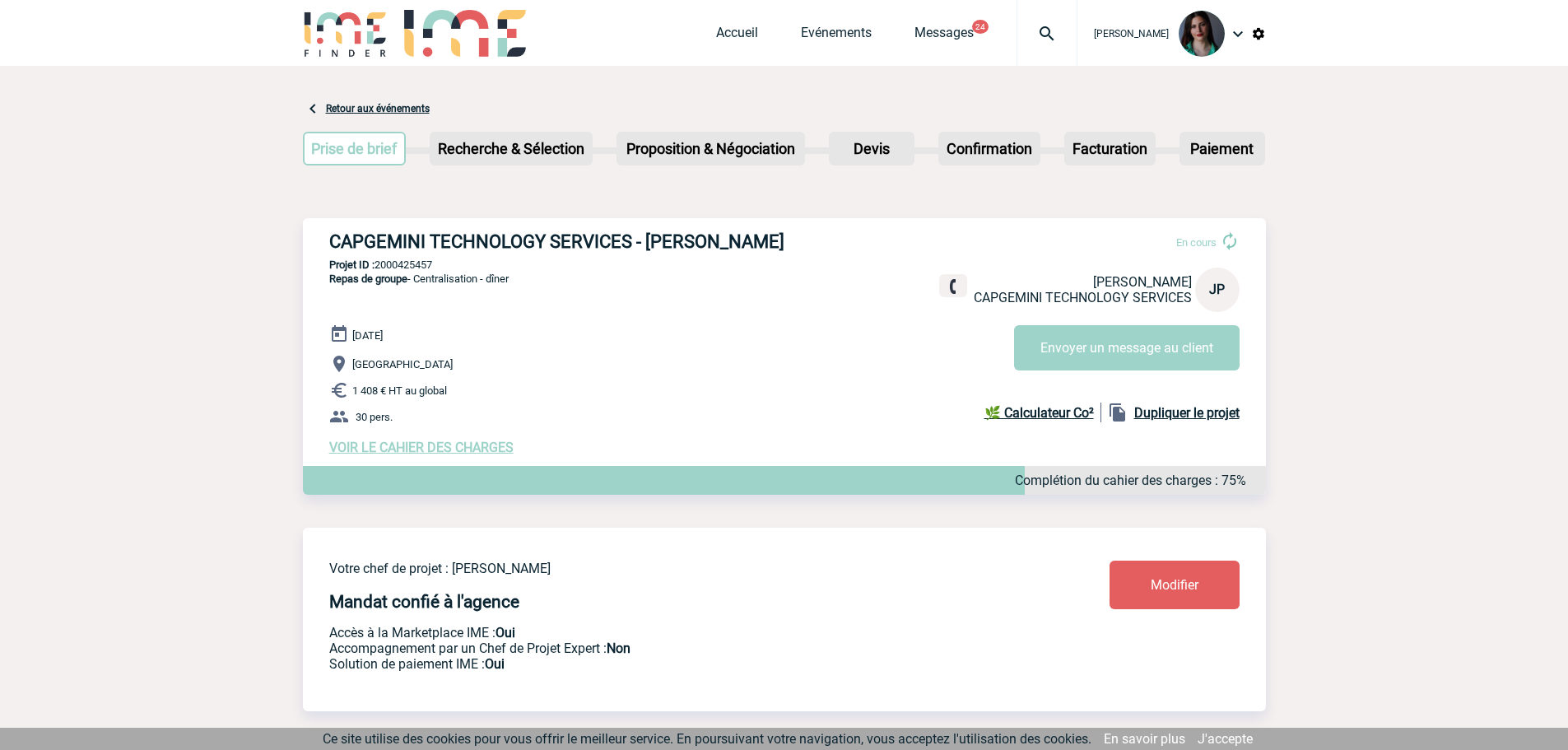
copy p "2000425457"
click at [452, 270] on p "Projet ID : 2000425457" at bounding box center [784, 265] width 963 height 12
drag, startPoint x: 425, startPoint y: 284, endPoint x: 378, endPoint y: 289, distance: 47.3
click at [378, 270] on p "Projet ID : 2000425457" at bounding box center [784, 265] width 963 height 12
copy p "2000425457"
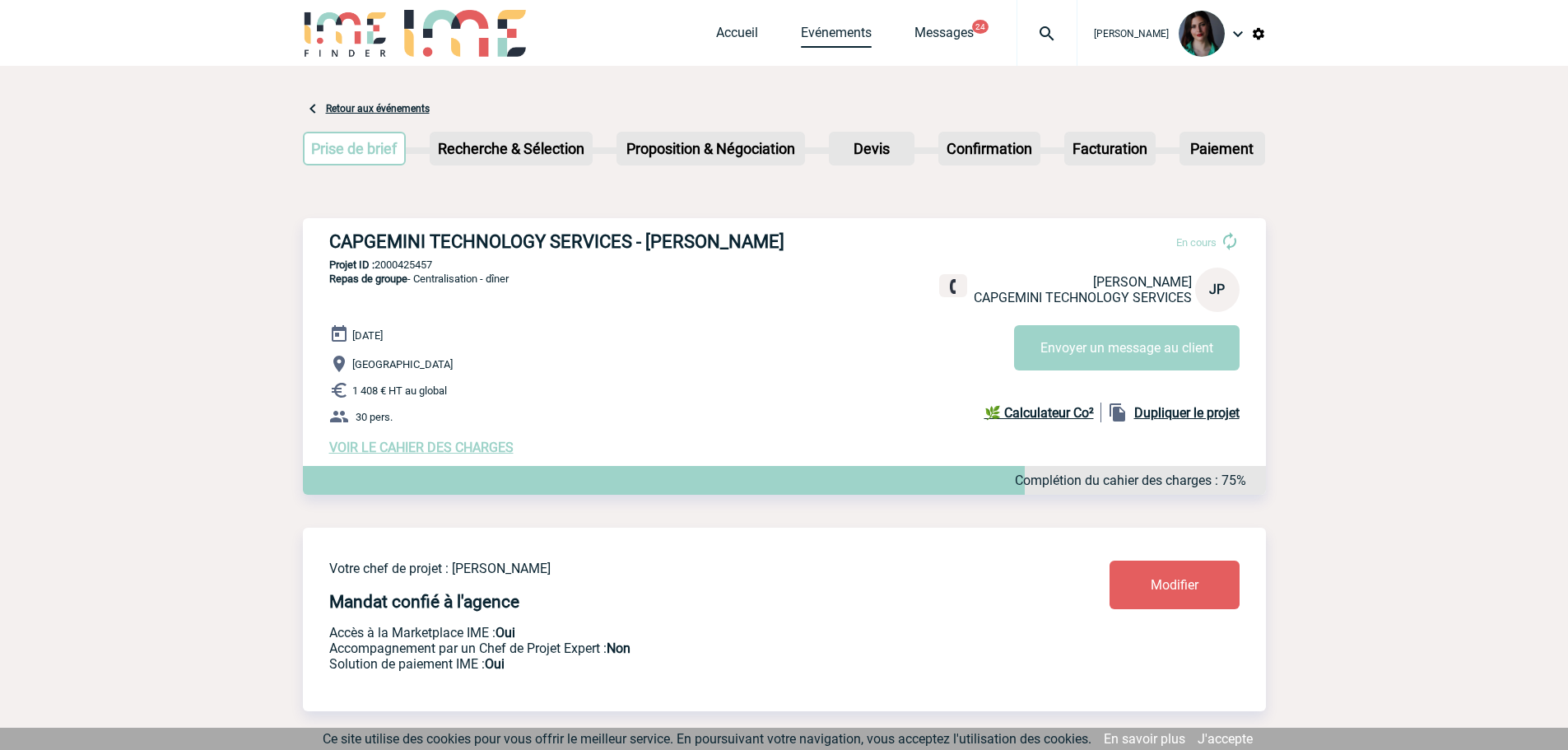
click at [854, 24] on div "Accueil Evénements Messages 24 Projet, client Projet, client" at bounding box center [896, 32] width 361 height 66
click at [837, 37] on link "Evénements" at bounding box center [836, 36] width 71 height 23
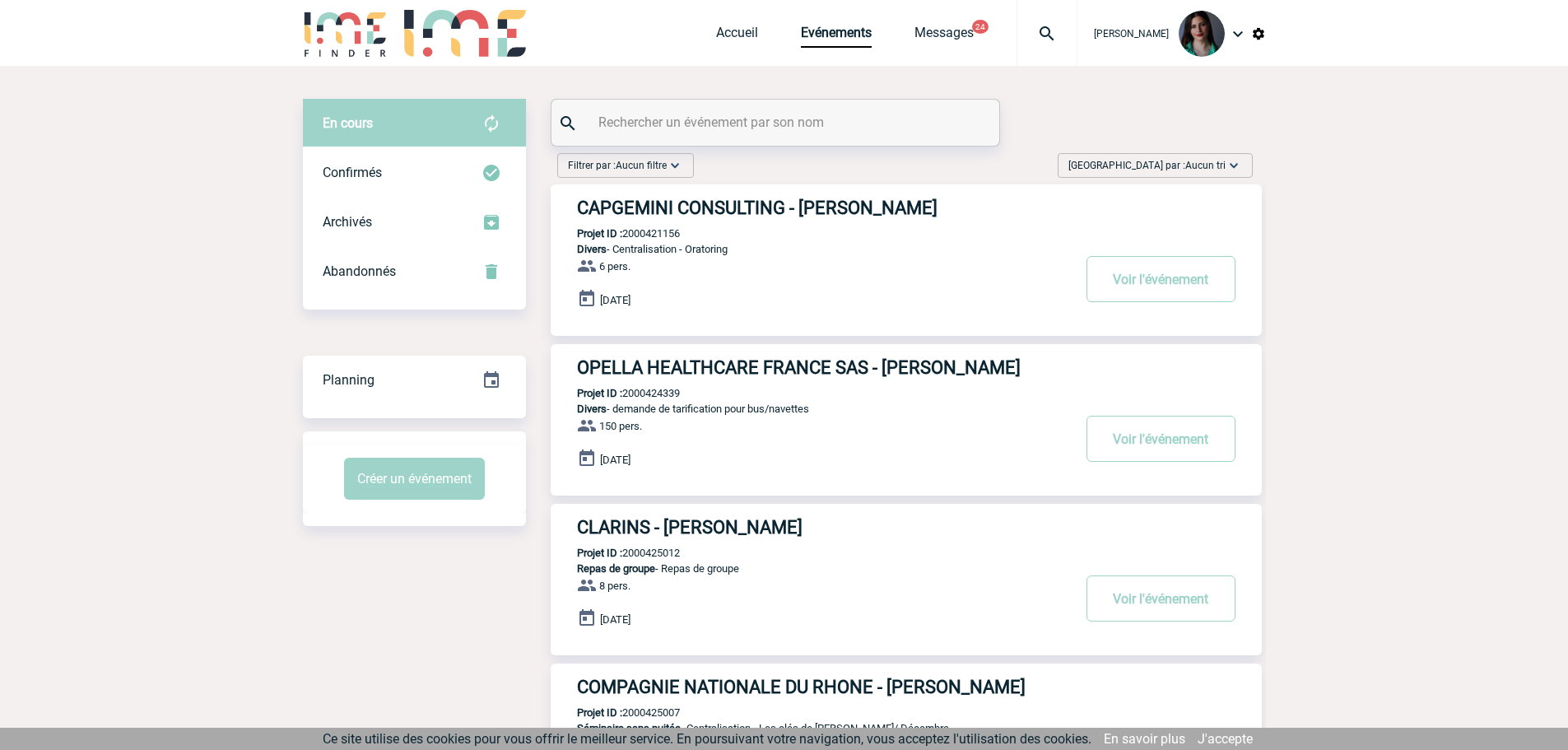
click at [1155, 166] on span "[GEOGRAPHIC_DATA] par : Aucun tri" at bounding box center [1147, 165] width 157 height 16
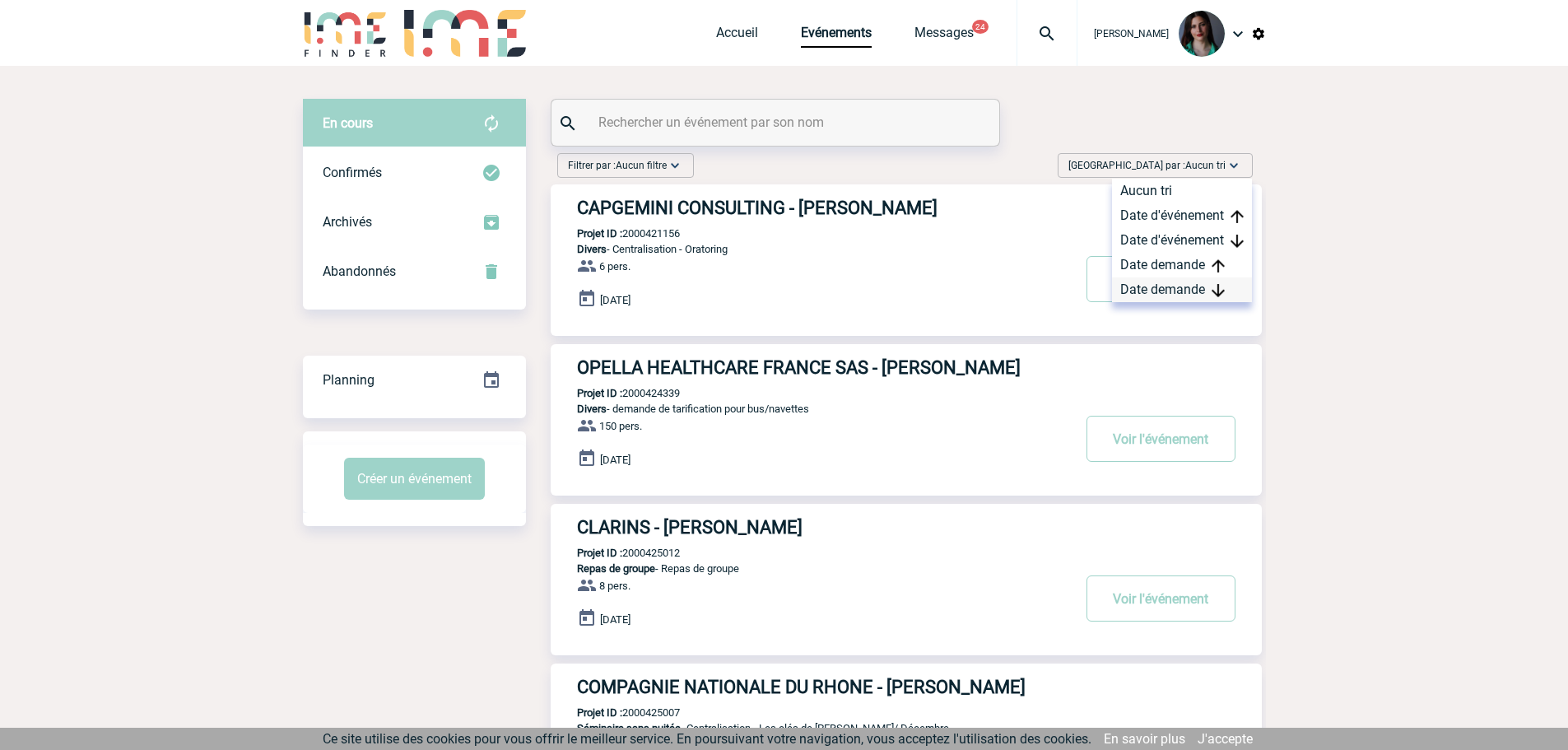
click at [1165, 282] on div "Date demande" at bounding box center [1182, 289] width 140 height 25
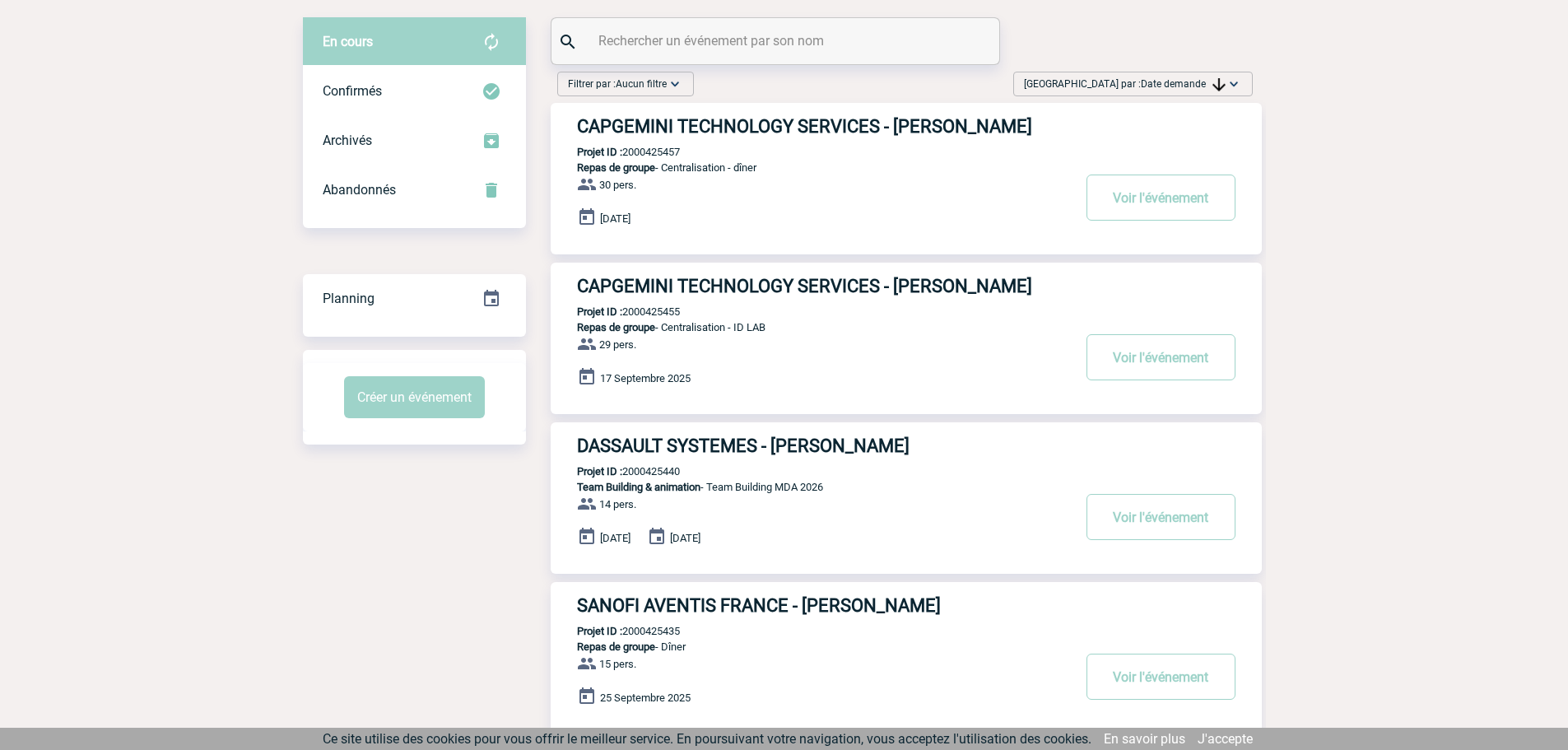
scroll to position [82, 0]
drag, startPoint x: 696, startPoint y: 338, endPoint x: 625, endPoint y: 341, distance: 71.1
click at [625, 341] on div "CAPGEMINI TECHNOLOGY SERVICES - [PERSON_NAME] Projet ID : 2000425455 Repas de g…" at bounding box center [906, 337] width 711 height 151
copy p "2000425455"
